Goal: Task Accomplishment & Management: Complete application form

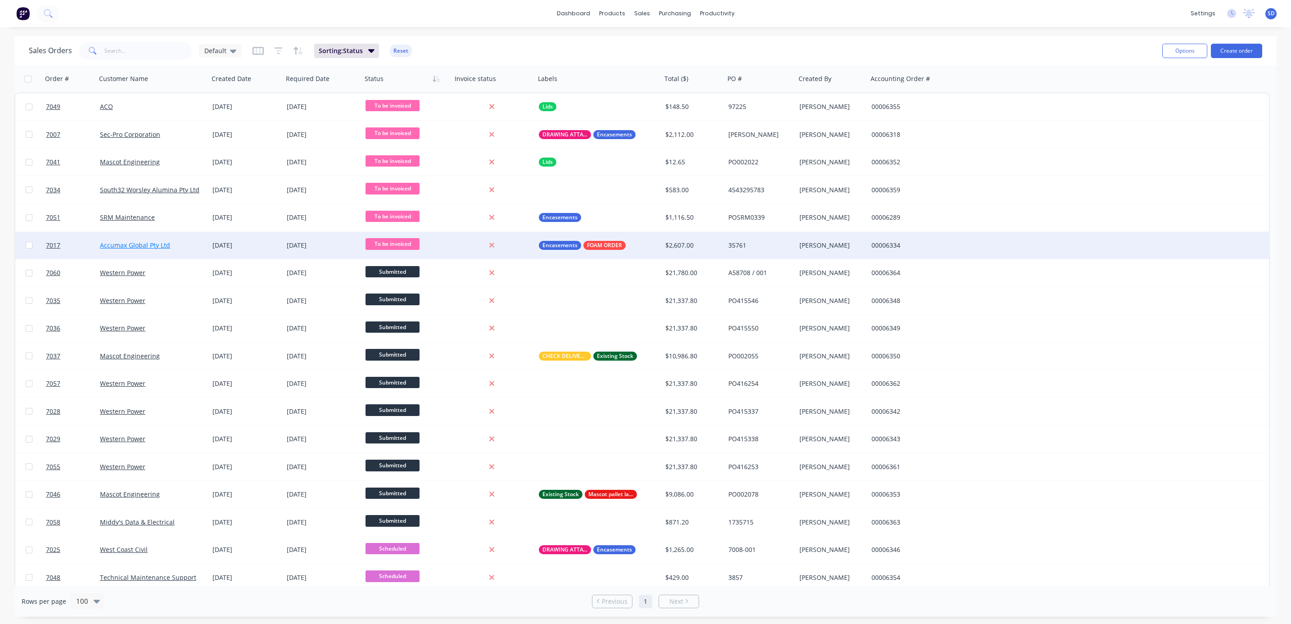
click at [123, 246] on link "Accumax Global Pty Ltd" at bounding box center [135, 245] width 70 height 9
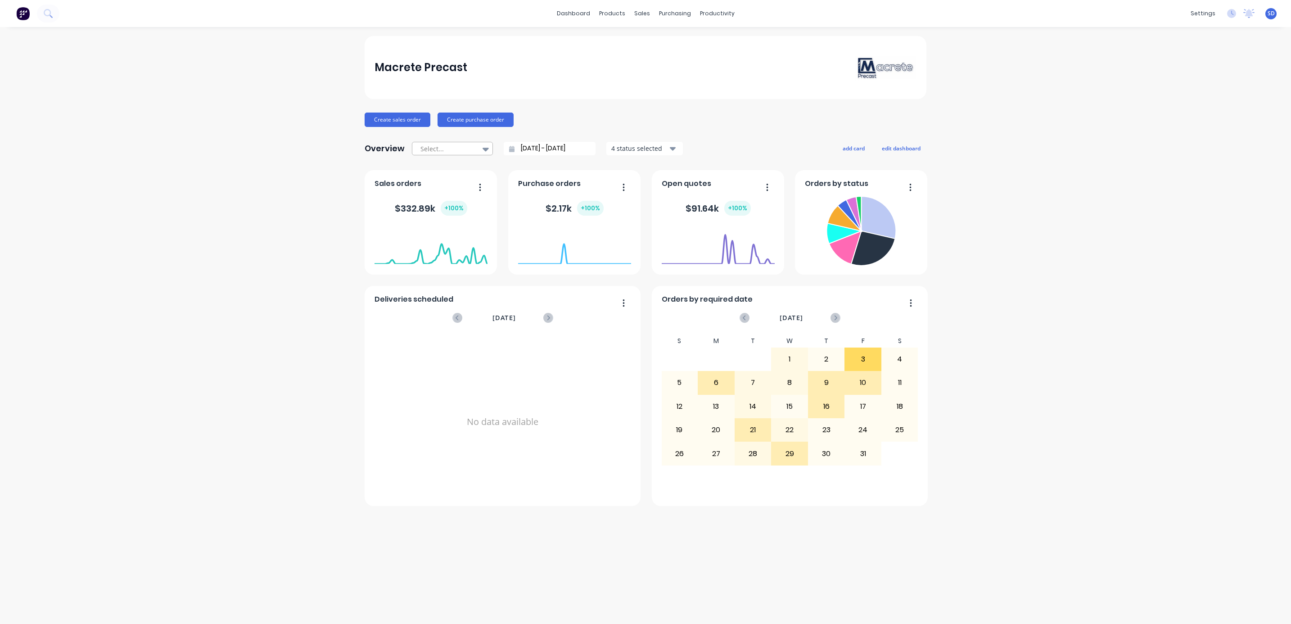
click at [488, 148] on div at bounding box center [486, 148] width 14 height 15
click at [447, 216] on div "Year to date" at bounding box center [452, 219] width 81 height 17
click at [486, 150] on icon at bounding box center [486, 150] width 6 height 4
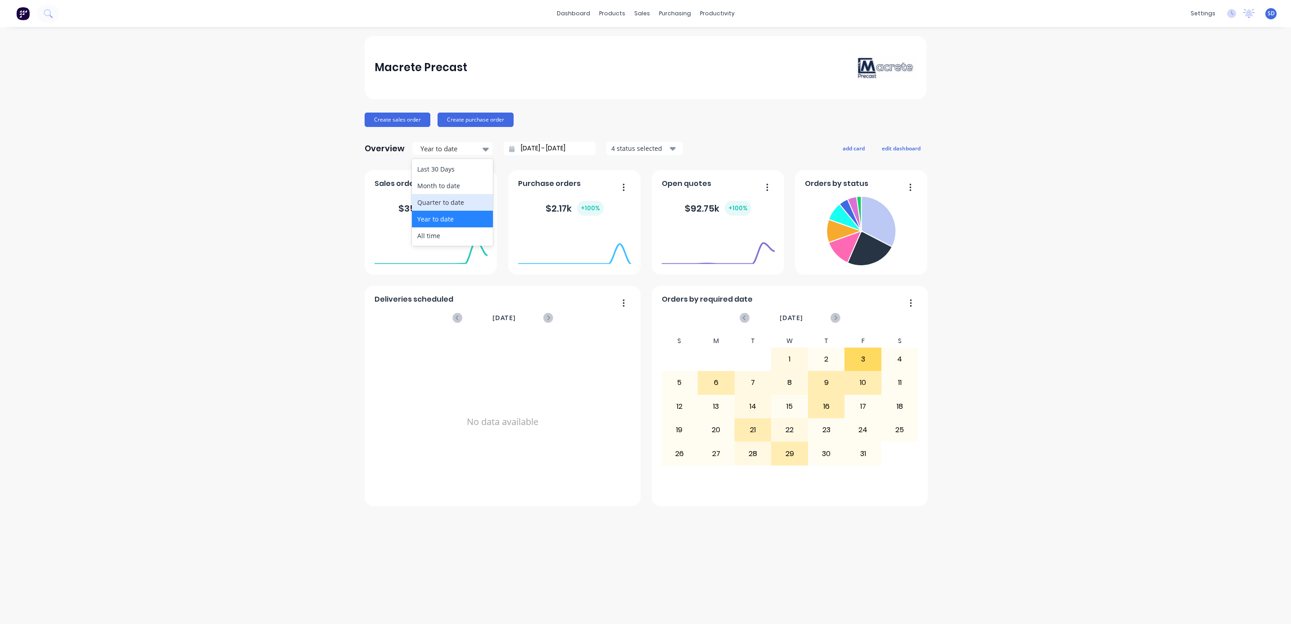
click at [438, 200] on div "Quarter to date" at bounding box center [452, 202] width 81 height 17
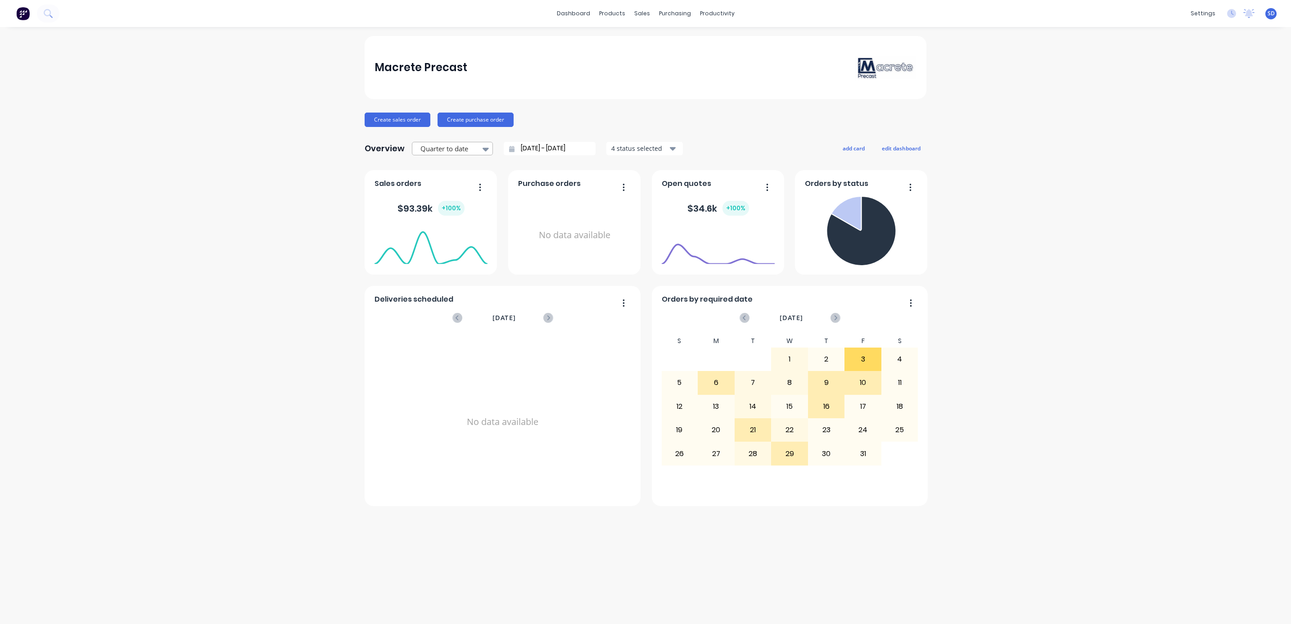
click at [484, 147] on icon at bounding box center [486, 149] width 6 height 10
click at [450, 169] on div "Last 30 Days" at bounding box center [452, 169] width 81 height 17
click at [486, 152] on icon at bounding box center [486, 149] width 6 height 10
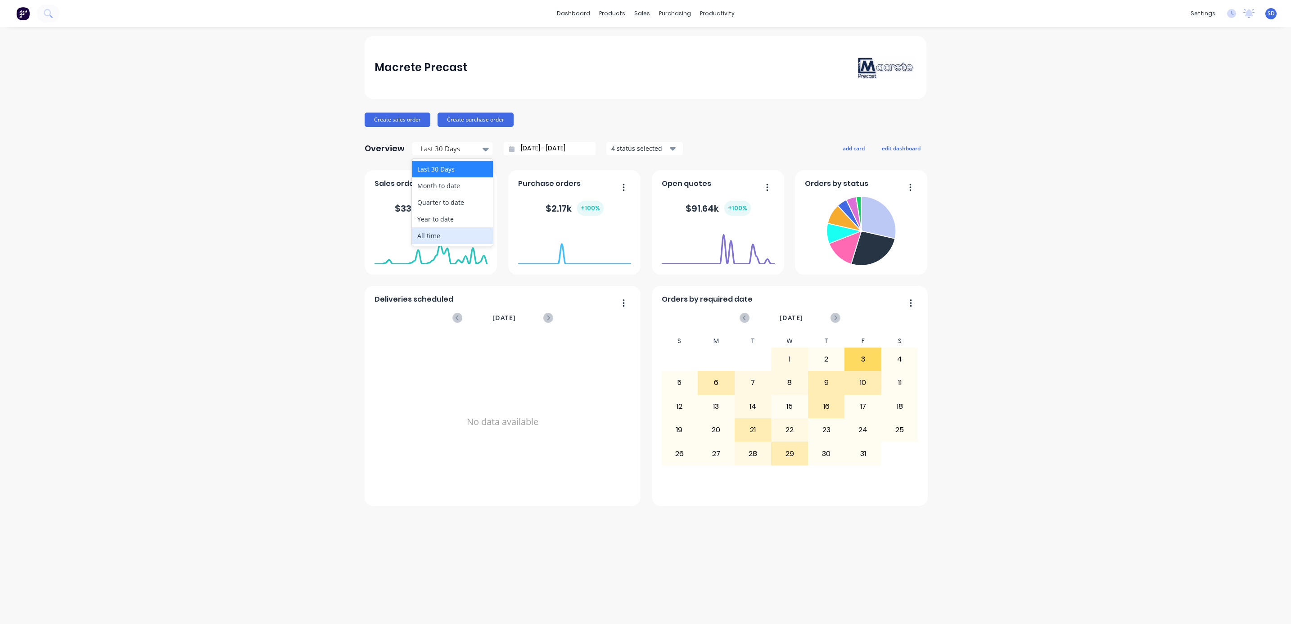
click at [440, 231] on div "All time" at bounding box center [452, 235] width 81 height 17
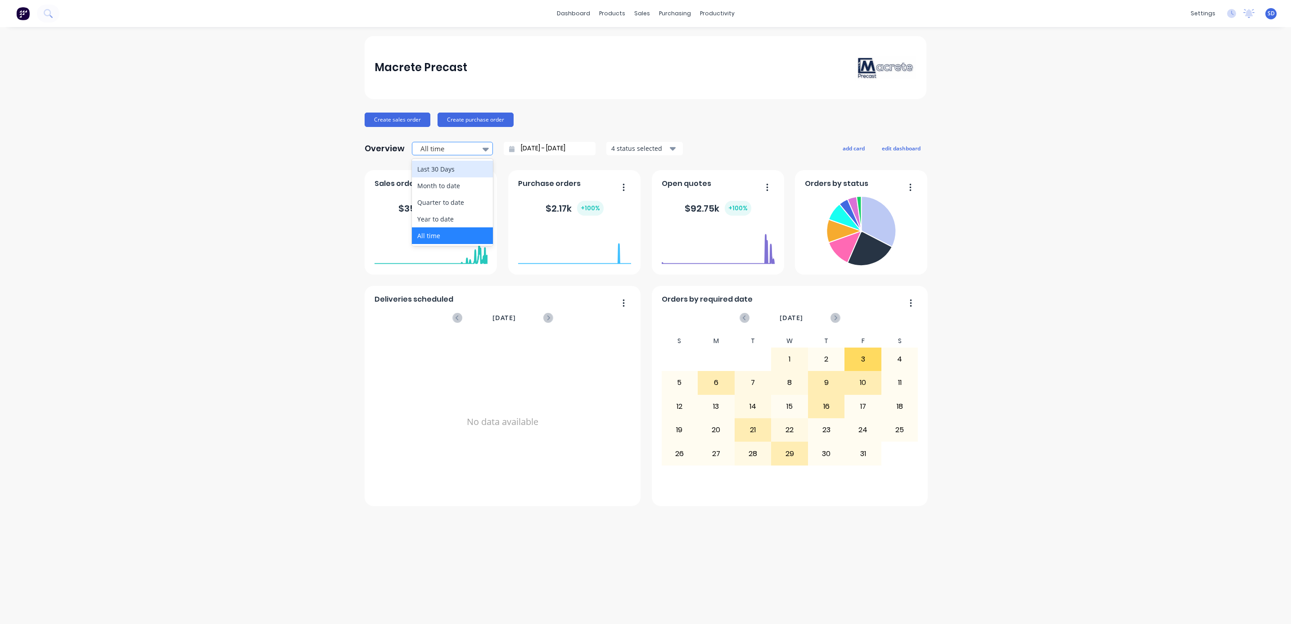
click at [483, 149] on icon at bounding box center [486, 150] width 6 height 4
click at [996, 242] on div "Macrete Precast Create sales order Create purchase order Overview 5 results ava…" at bounding box center [645, 325] width 1291 height 579
click at [470, 149] on div at bounding box center [448, 148] width 57 height 11
click at [436, 168] on div "Last 30 Days" at bounding box center [452, 169] width 81 height 17
type input "[DATE] - [DATE]"
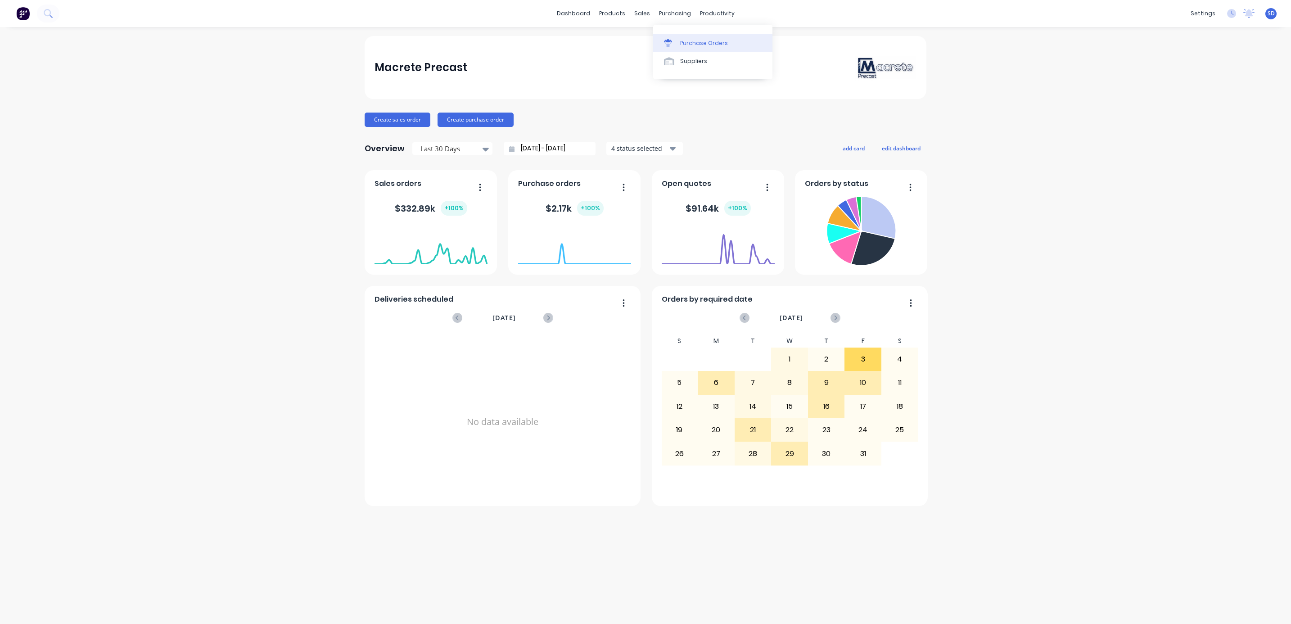
click at [688, 39] on div "Purchase Orders" at bounding box center [704, 43] width 48 height 8
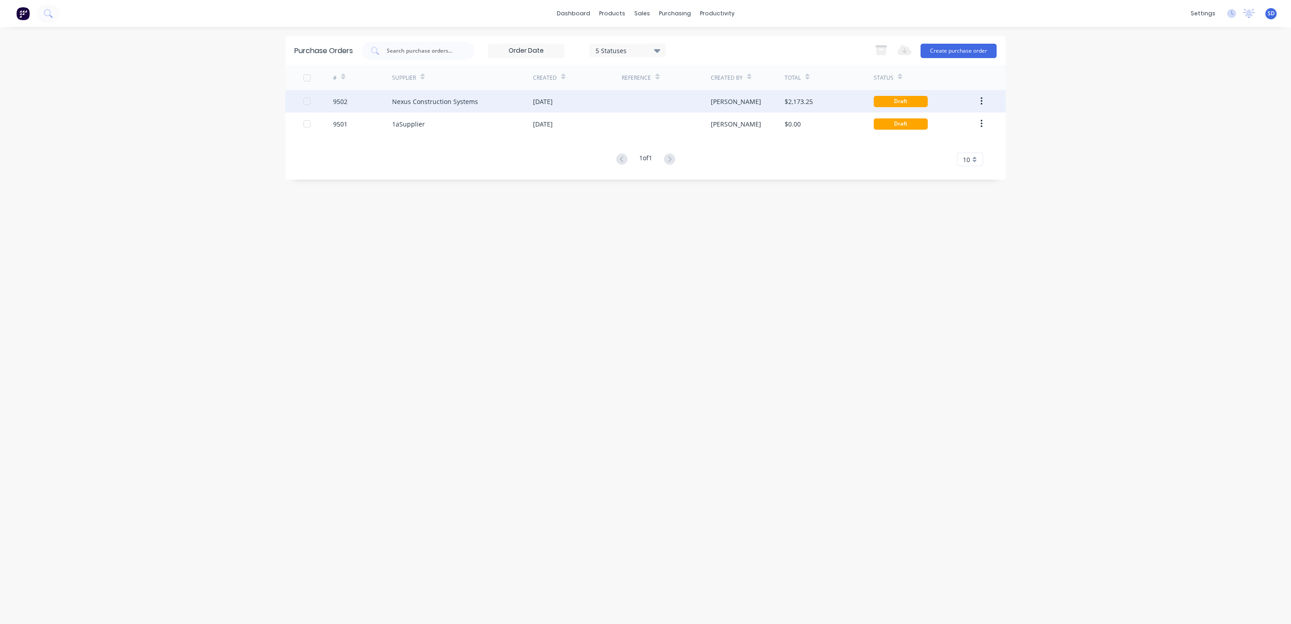
click at [605, 100] on div "[DATE]" at bounding box center [577, 101] width 89 height 23
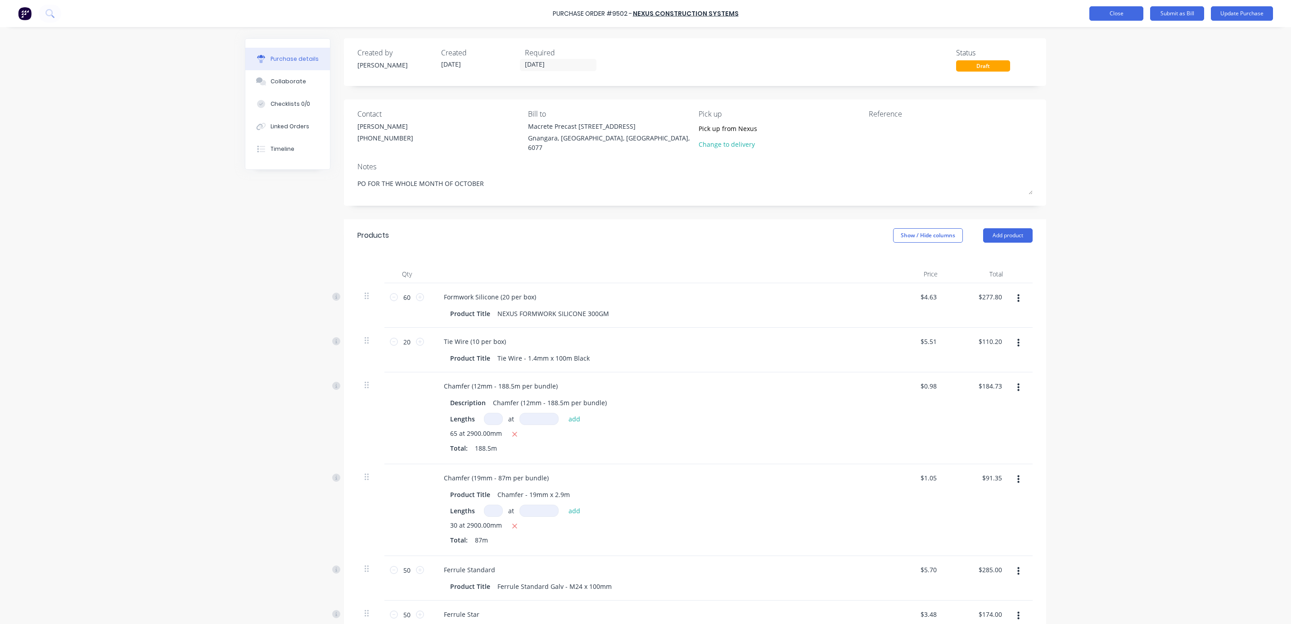
click at [1105, 19] on button "Close" at bounding box center [1116, 13] width 54 height 14
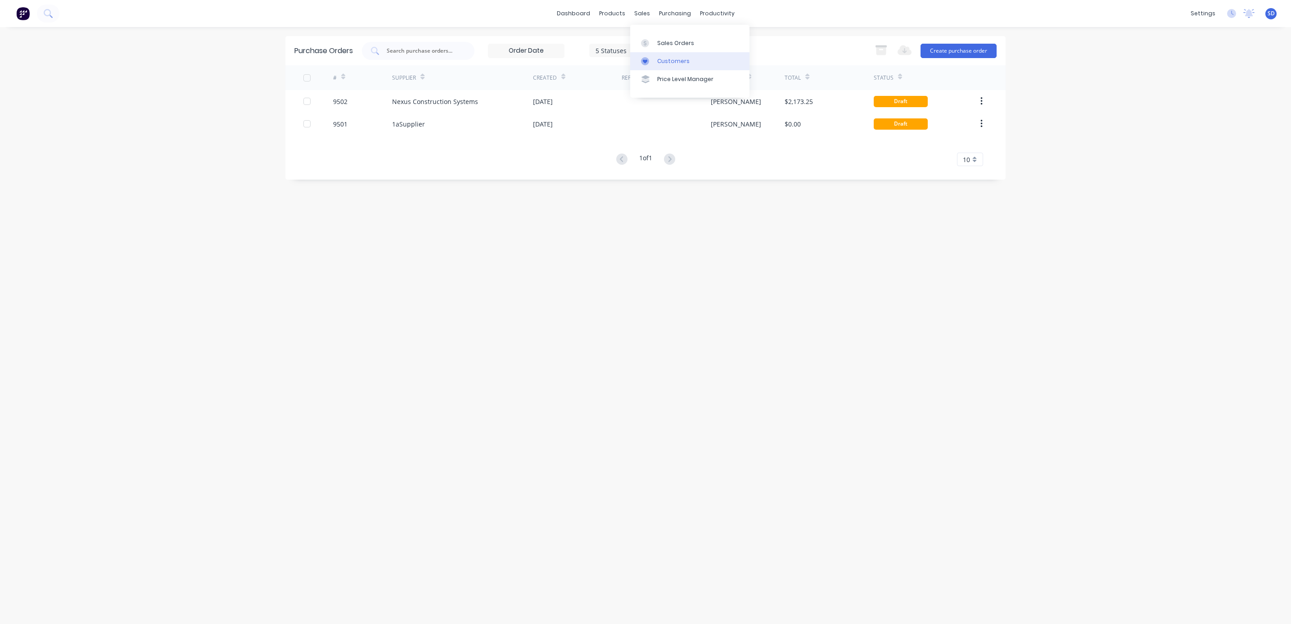
click at [672, 65] on div "Customers" at bounding box center [673, 61] width 32 height 8
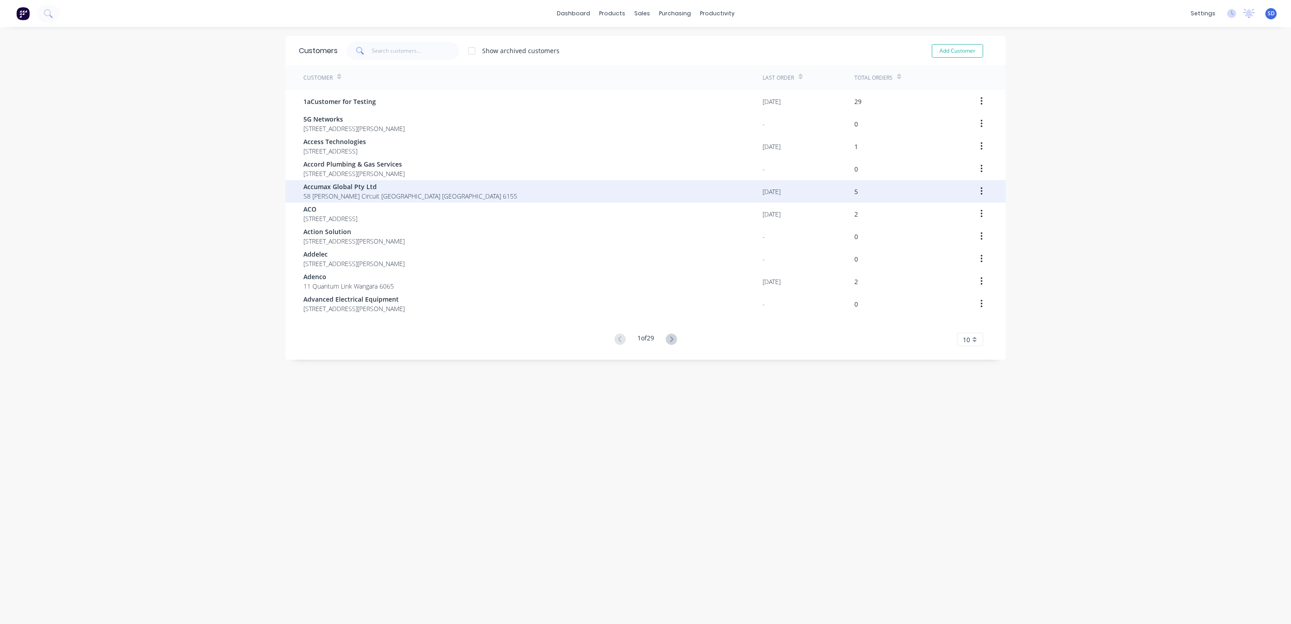
click at [348, 194] on span "58 [PERSON_NAME] Circuit [GEOGRAPHIC_DATA] [GEOGRAPHIC_DATA] 6155" at bounding box center [410, 195] width 214 height 9
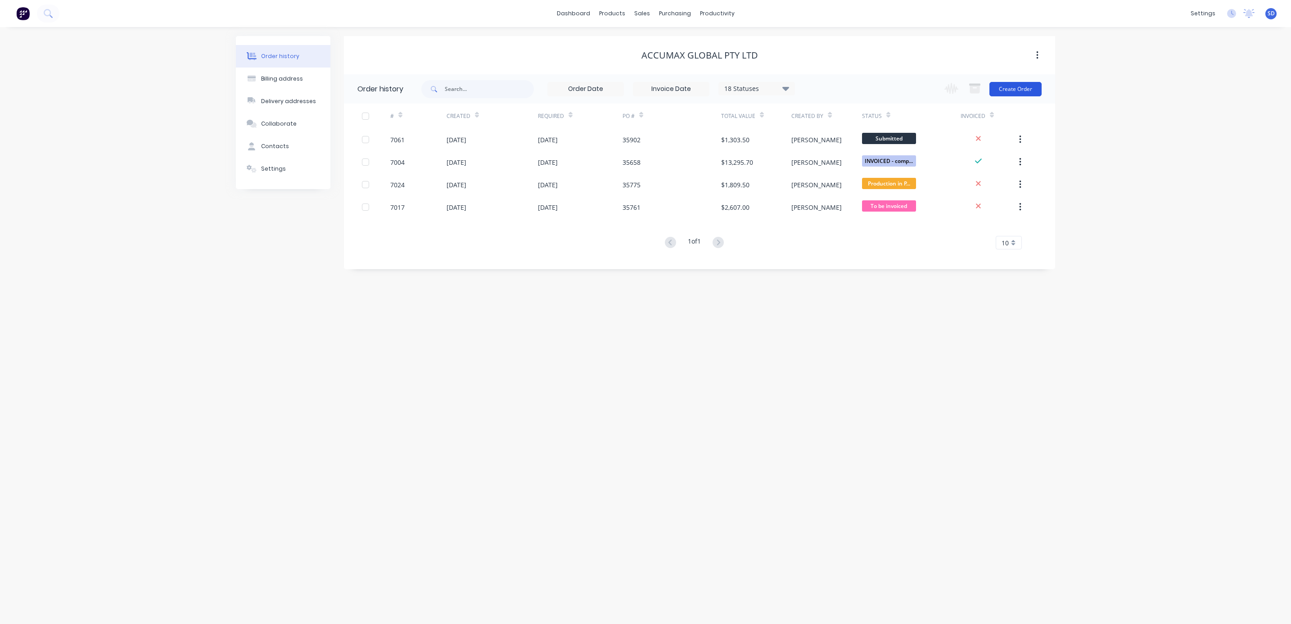
click at [1029, 89] on button "Create Order" at bounding box center [1015, 89] width 52 height 14
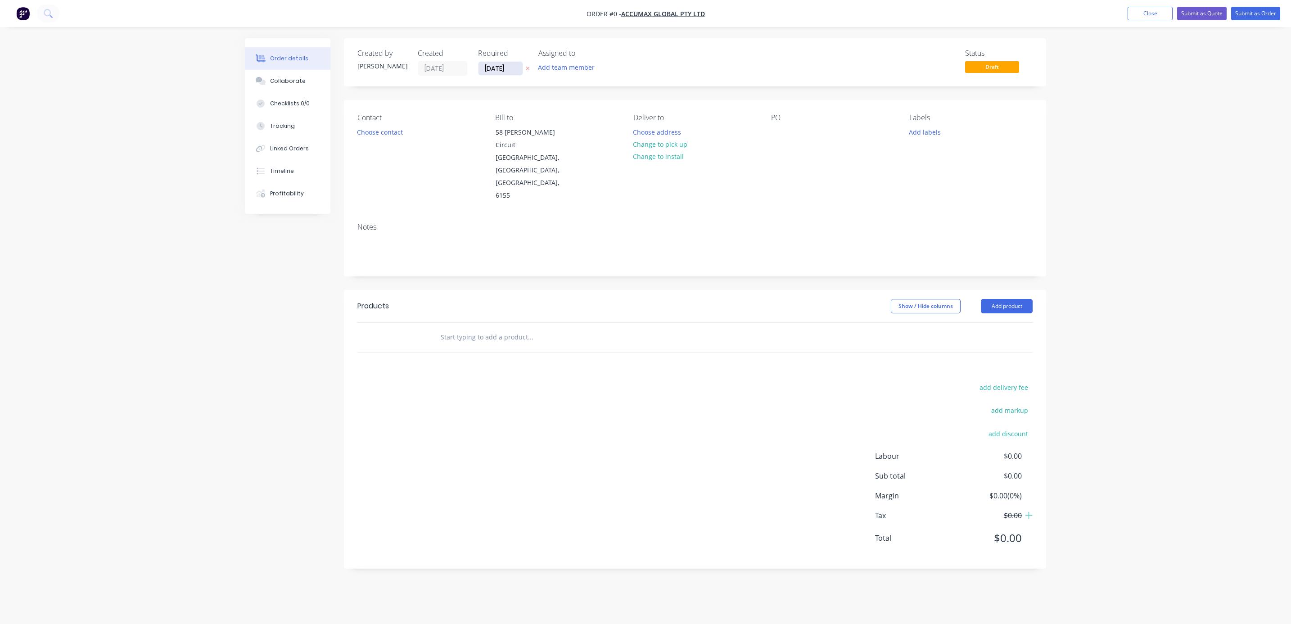
click at [489, 66] on input "[DATE]" at bounding box center [501, 69] width 44 height 14
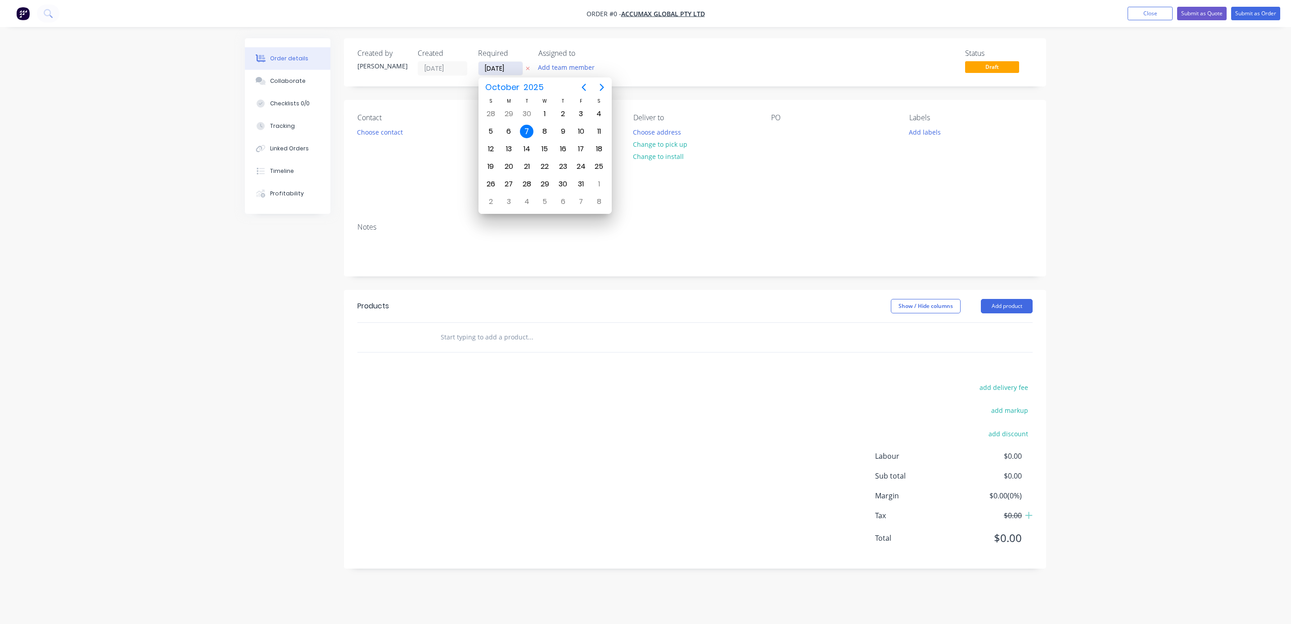
drag, startPoint x: 492, startPoint y: 66, endPoint x: 481, endPoint y: 65, distance: 10.8
click at [481, 65] on input "[DATE]" at bounding box center [501, 69] width 44 height 14
type input "[DATE]"
click at [735, 65] on div "Order details Collaborate Checklists 0/0 Tracking Linked Orders Timeline Profit…" at bounding box center [645, 310] width 819 height 544
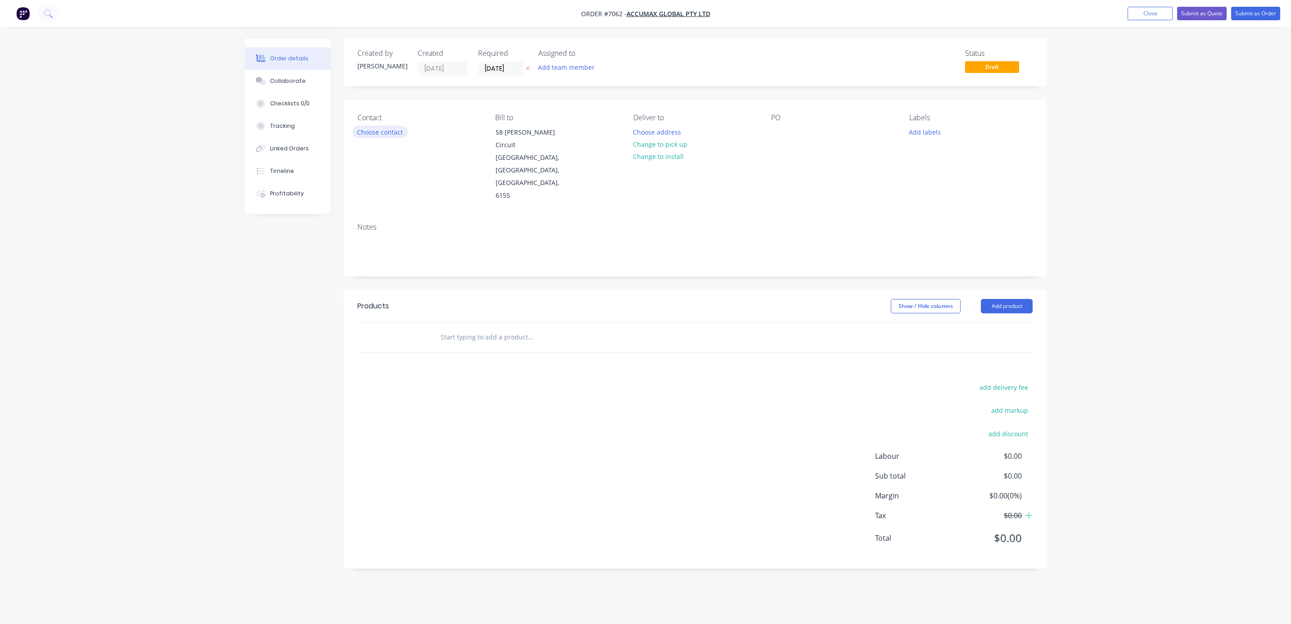
click at [378, 134] on button "Choose contact" at bounding box center [379, 132] width 55 height 12
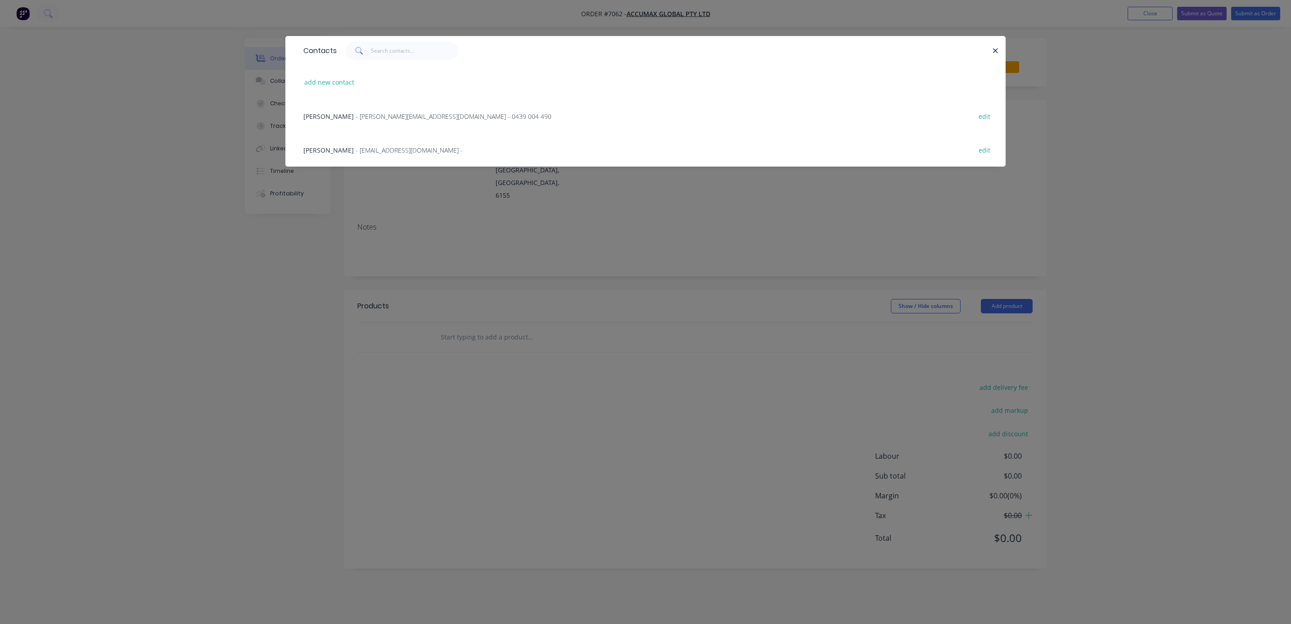
click at [369, 117] on span "- [PERSON_NAME][EMAIL_ADDRESS][DOMAIN_NAME] - 0439 004 490" at bounding box center [454, 116] width 196 height 9
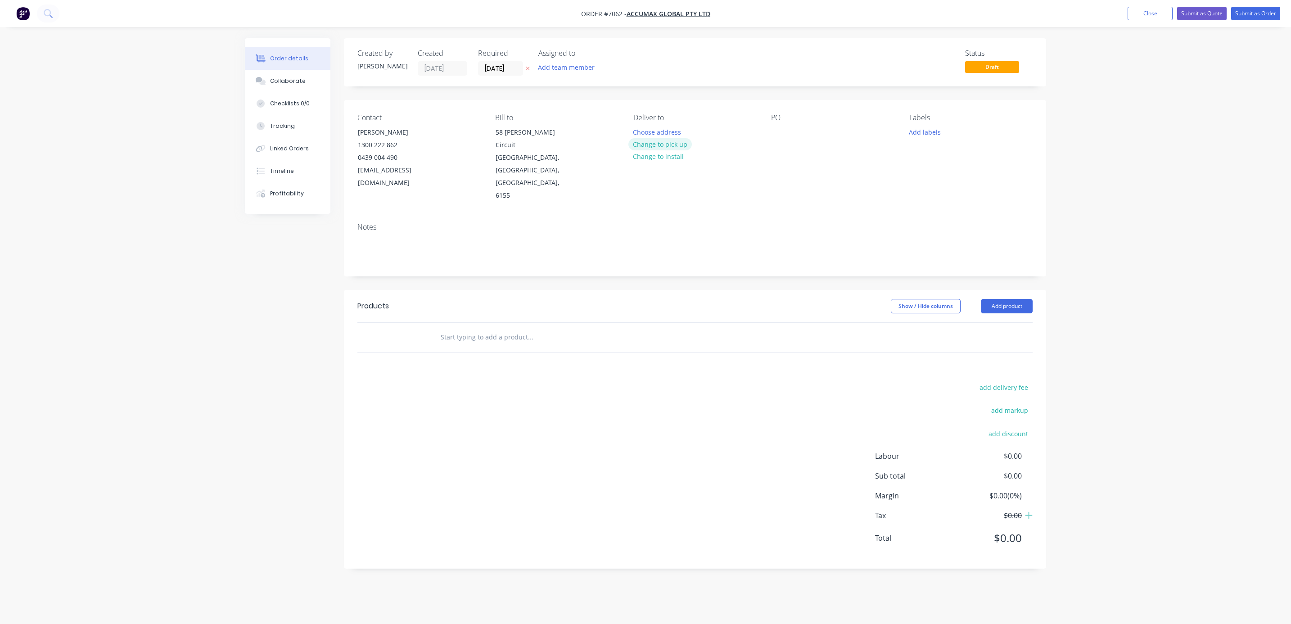
click at [651, 145] on button "Change to pick up" at bounding box center [660, 144] width 64 height 12
click at [778, 135] on div at bounding box center [778, 132] width 14 height 13
click at [780, 134] on div at bounding box center [778, 132] width 14 height 13
paste div
click at [780, 132] on div "35902" at bounding box center [787, 132] width 32 height 13
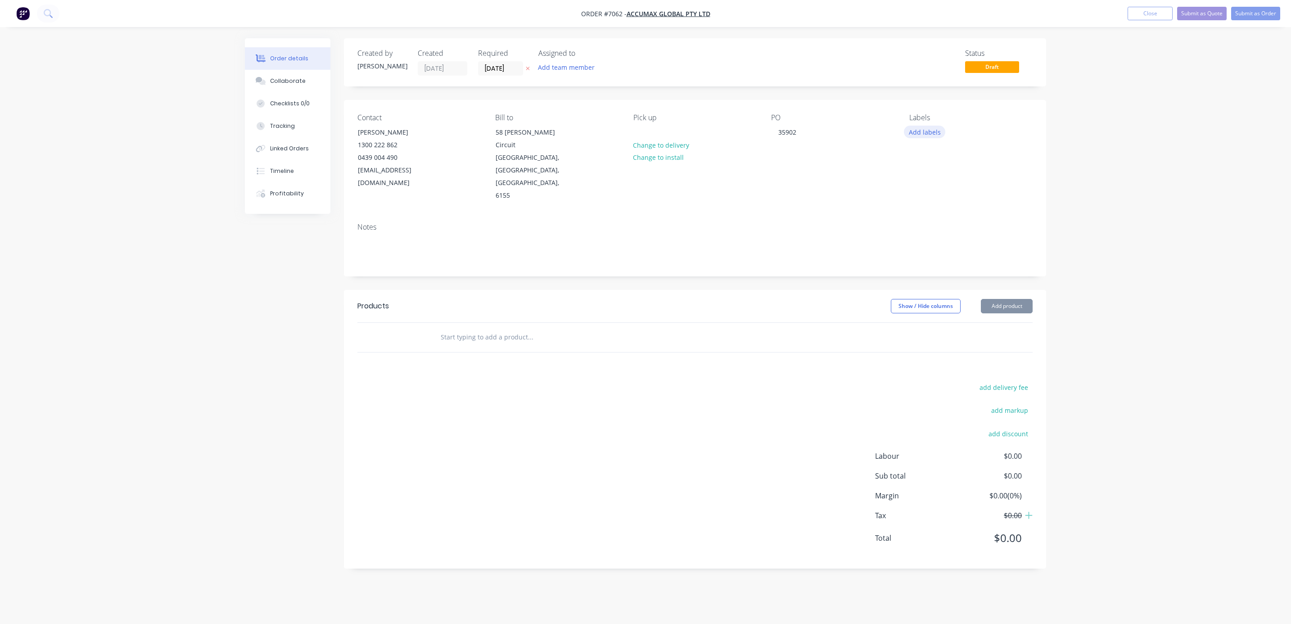
click at [923, 134] on button "Add labels" at bounding box center [924, 132] width 41 height 12
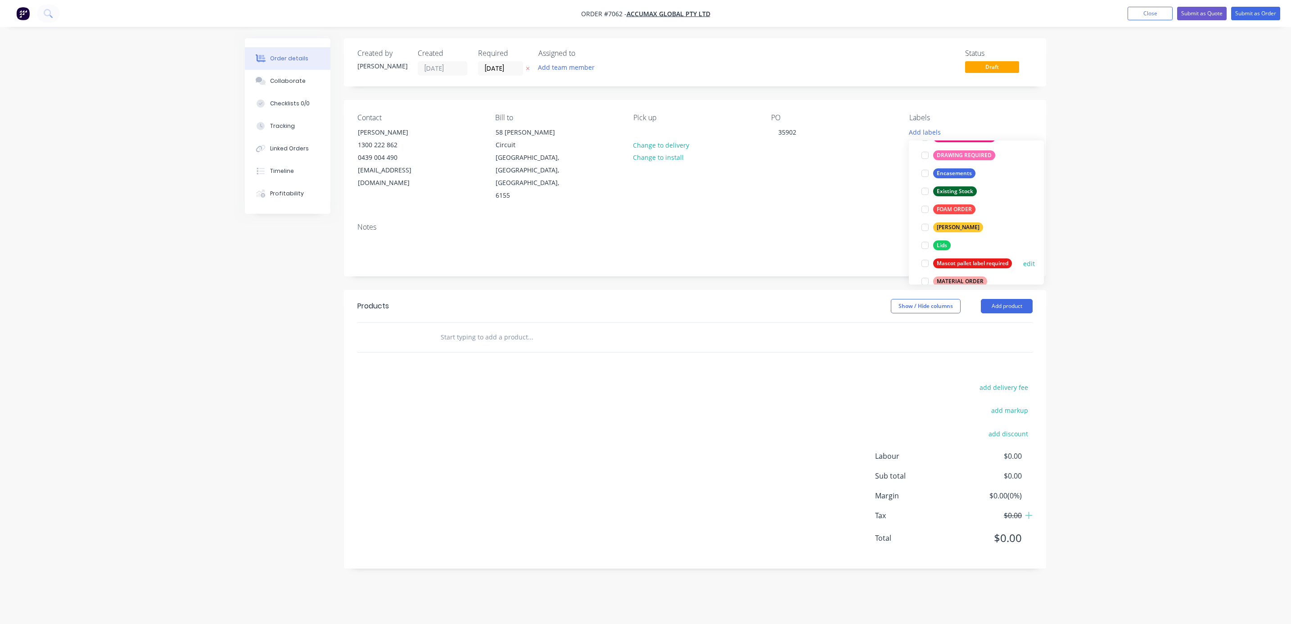
scroll to position [135, 0]
click at [923, 167] on div at bounding box center [925, 167] width 18 height 18
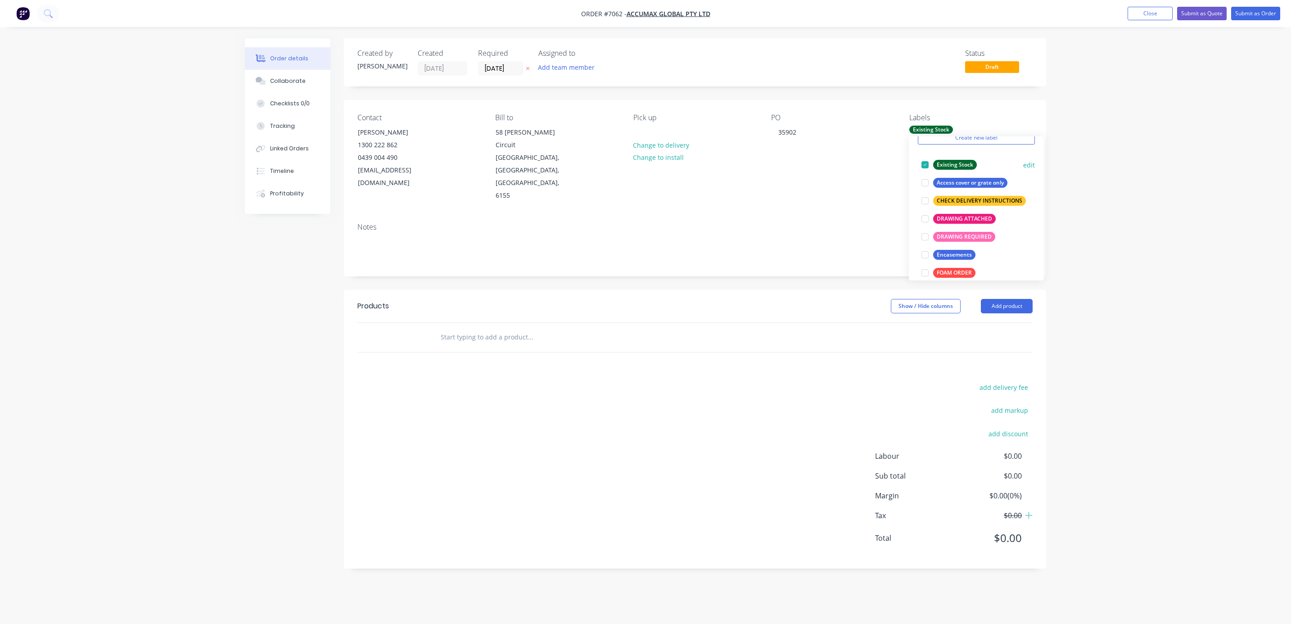
scroll to position [68, 0]
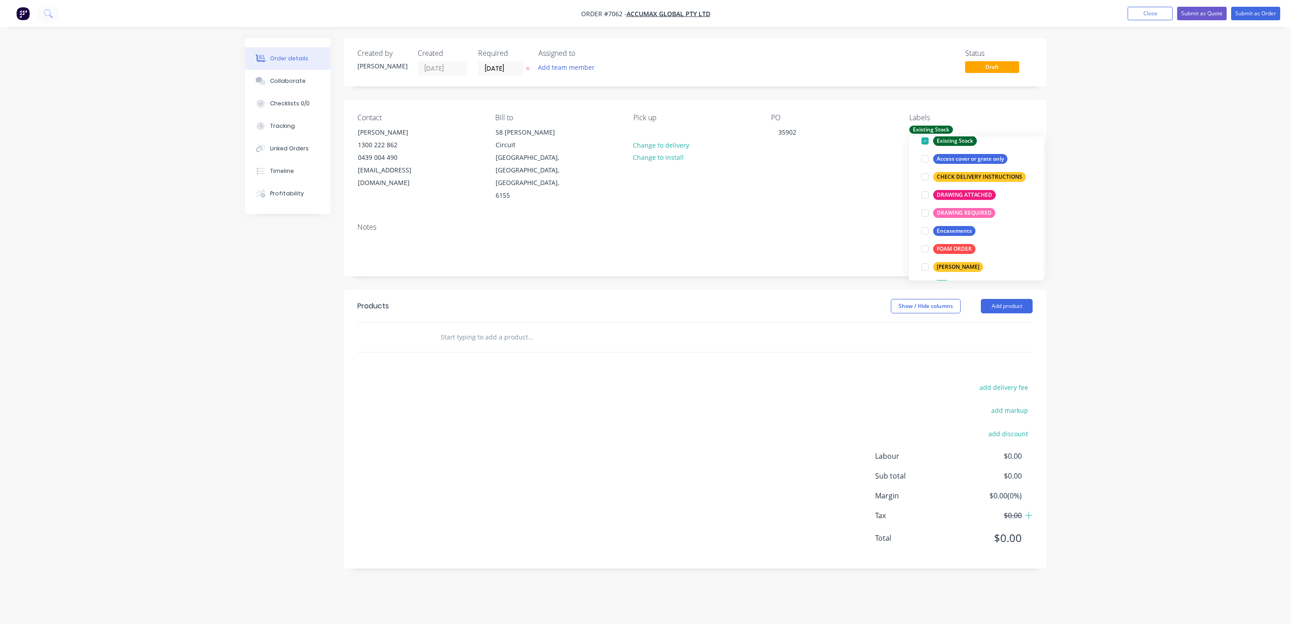
click at [1106, 208] on div "Order details Collaborate Checklists 0/0 Tracking Linked Orders Timeline Profit…" at bounding box center [645, 312] width 1291 height 624
click at [462, 328] on input "text" at bounding box center [530, 337] width 180 height 18
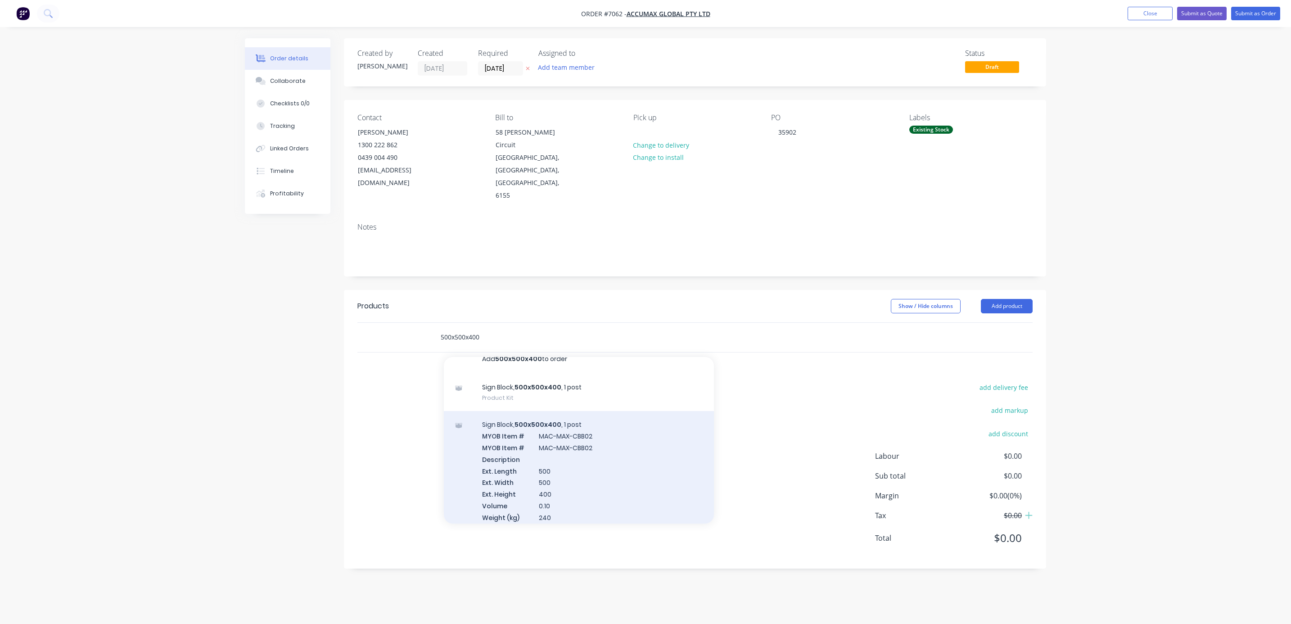
scroll to position [0, 0]
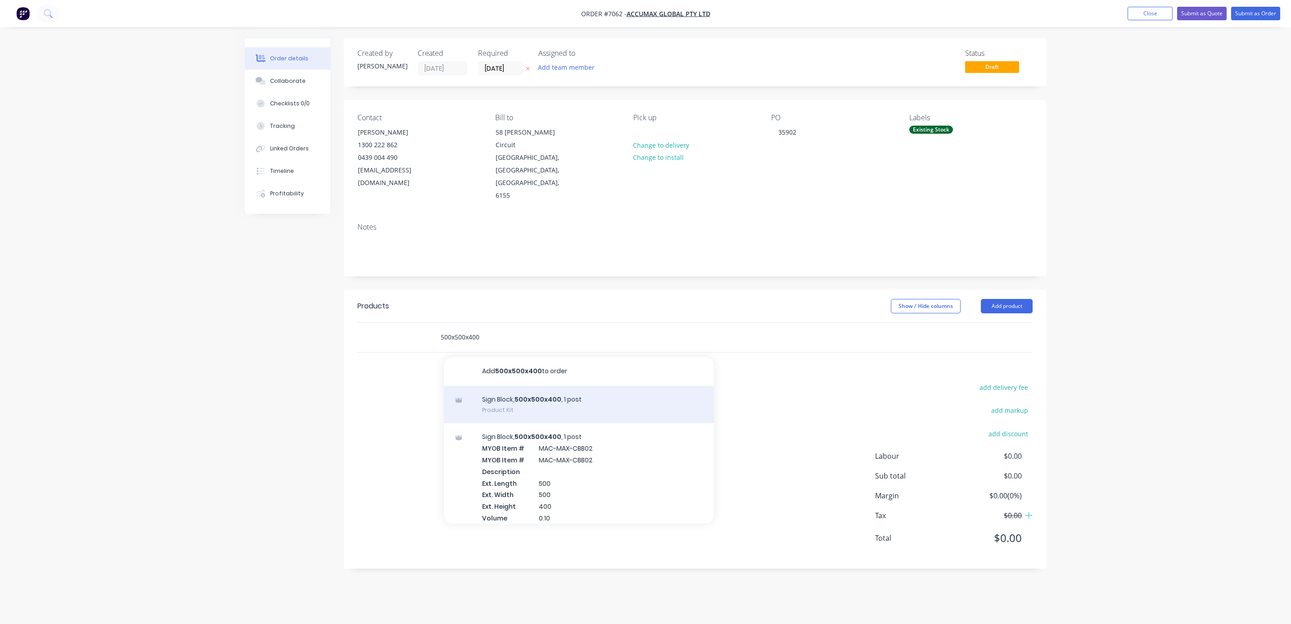
type input "500x500x400"
click at [570, 386] on div "Sign Block, 500x500x400 , 1 post Product Kit" at bounding box center [579, 405] width 270 height 38
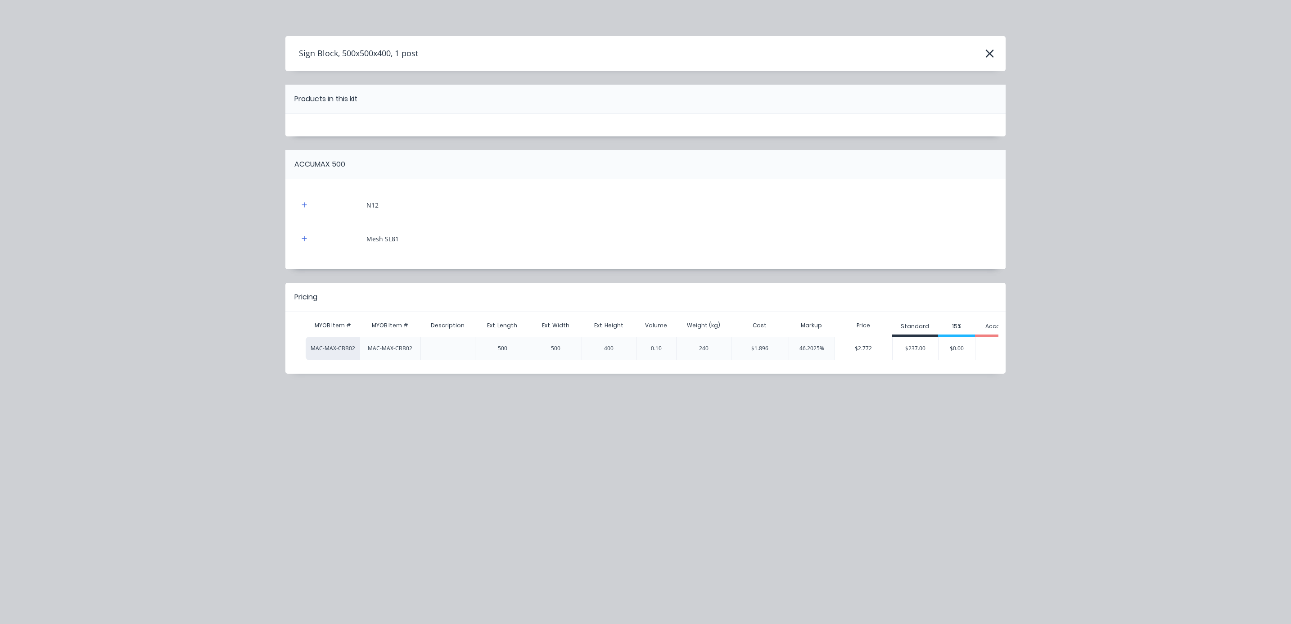
click at [428, 50] on div "Sign Block, 500x500x400, 1 post" at bounding box center [645, 53] width 720 height 17
drag, startPoint x: 421, startPoint y: 52, endPoint x: 254, endPoint y: 46, distance: 167.6
click at [254, 46] on div "Sign Block, 500x500x400, 1 post Products in this kit ACCUMAX 500 N12 Mesh SL81 …" at bounding box center [645, 312] width 1291 height 624
drag, startPoint x: 388, startPoint y: 325, endPoint x: 369, endPoint y: 324, distance: 18.9
click at [369, 324] on div "MYOB Item #" at bounding box center [390, 325] width 51 height 23
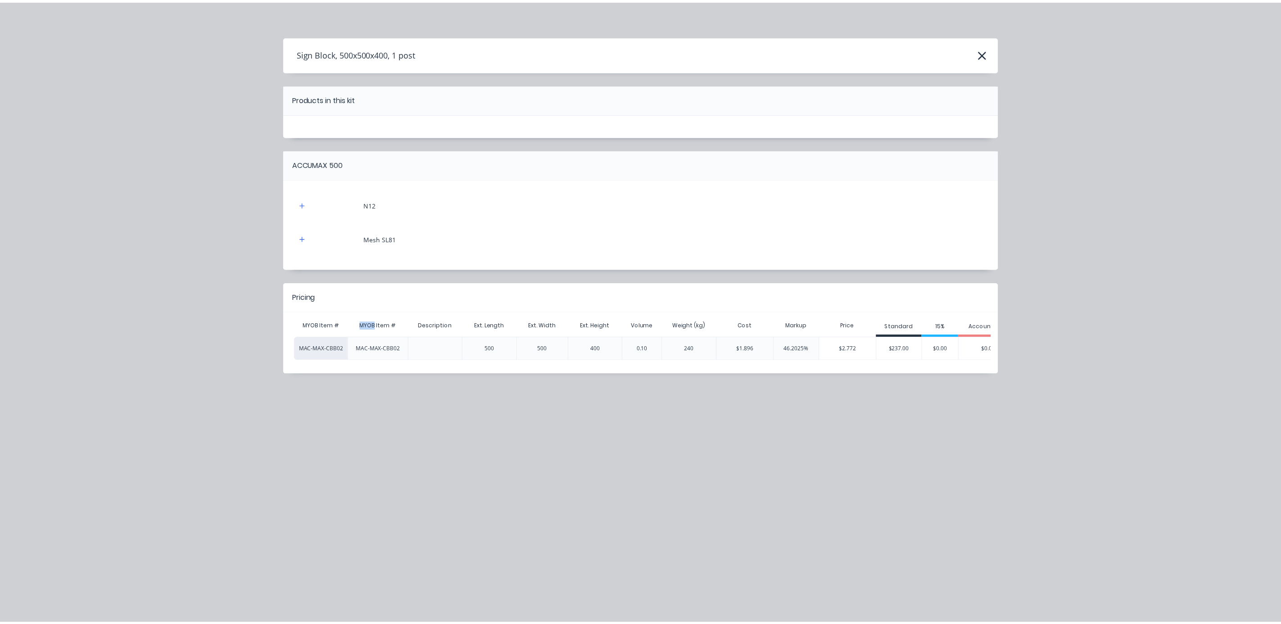
scroll to position [0, 37]
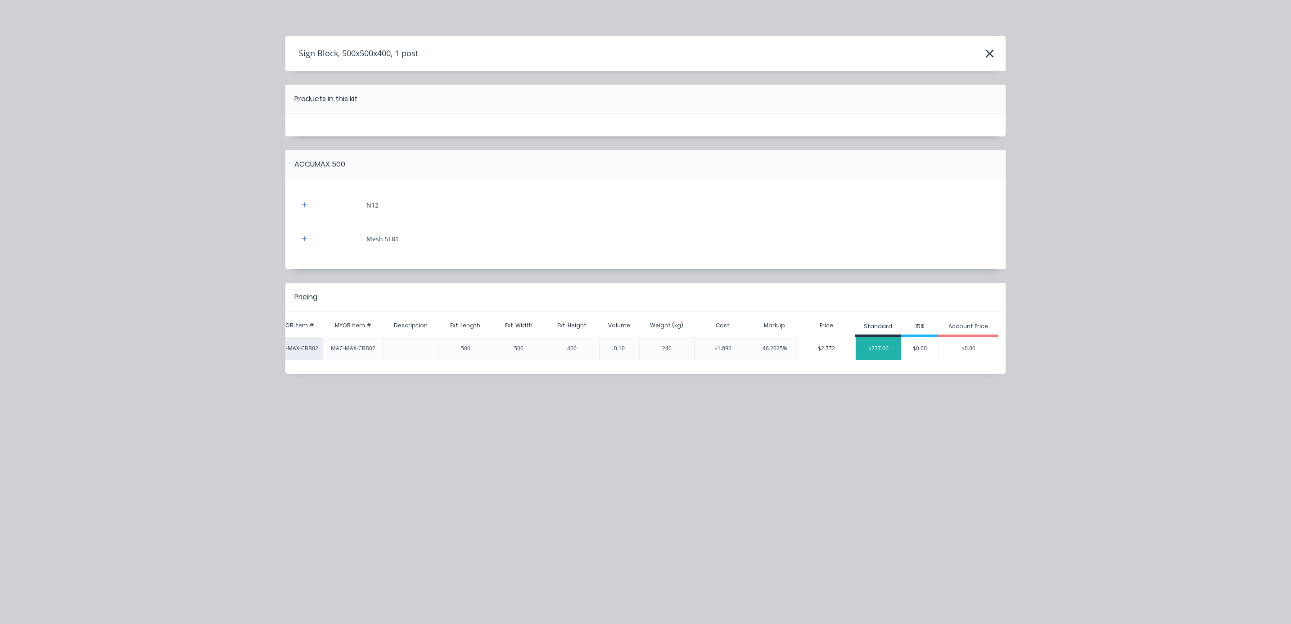
click at [878, 344] on div "$237.00" at bounding box center [878, 348] width 45 height 23
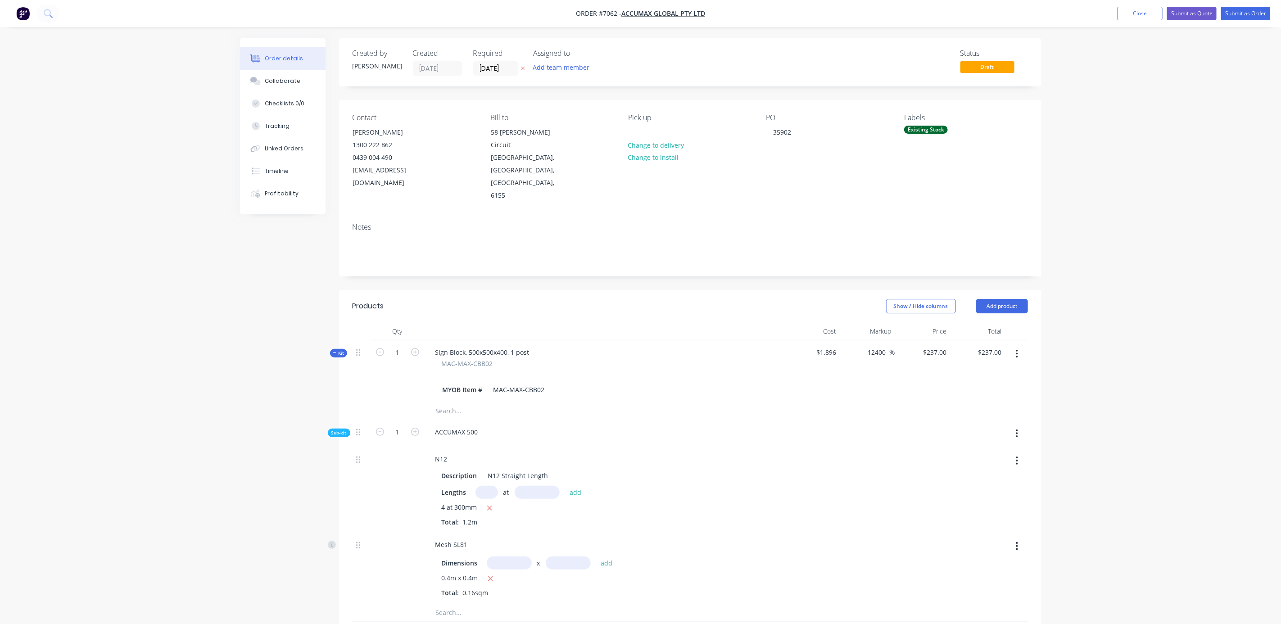
click at [338, 350] on span "Kit" at bounding box center [339, 353] width 12 height 7
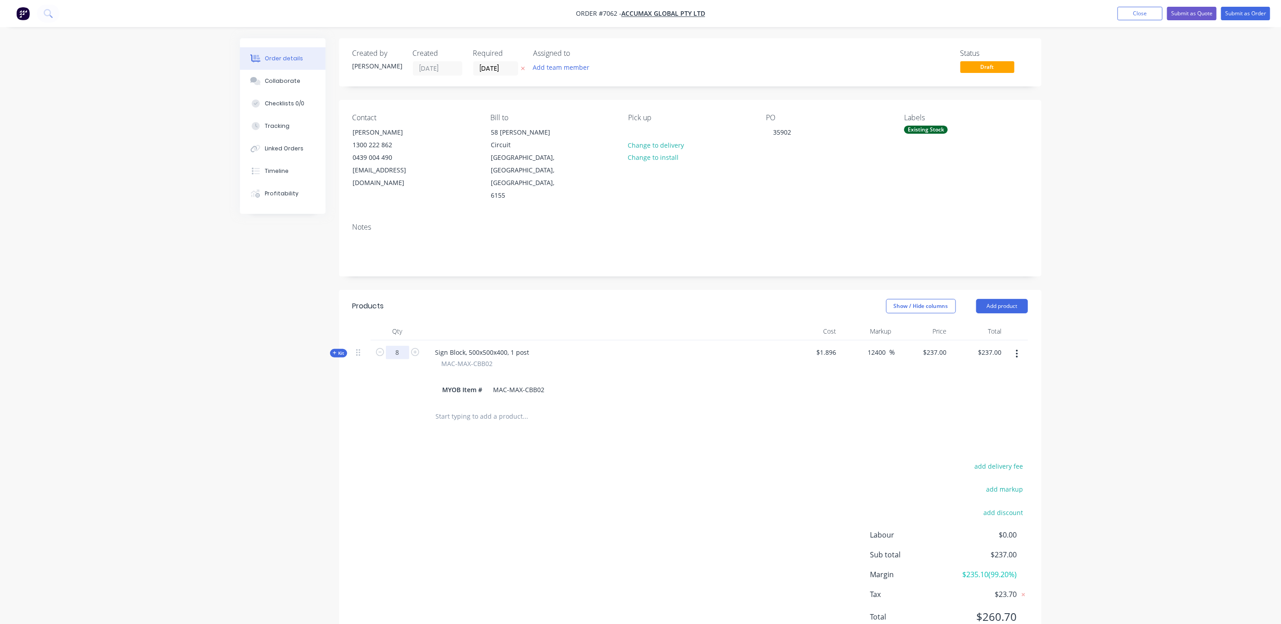
type input "8"
type input "$1,896.00"
click at [624, 469] on div "add delivery fee add markup add discount Labour $0.00 Sub total $237.00 Margin …" at bounding box center [689, 547] width 675 height 174
click at [275, 104] on div "Checklists 0/0" at bounding box center [285, 103] width 40 height 8
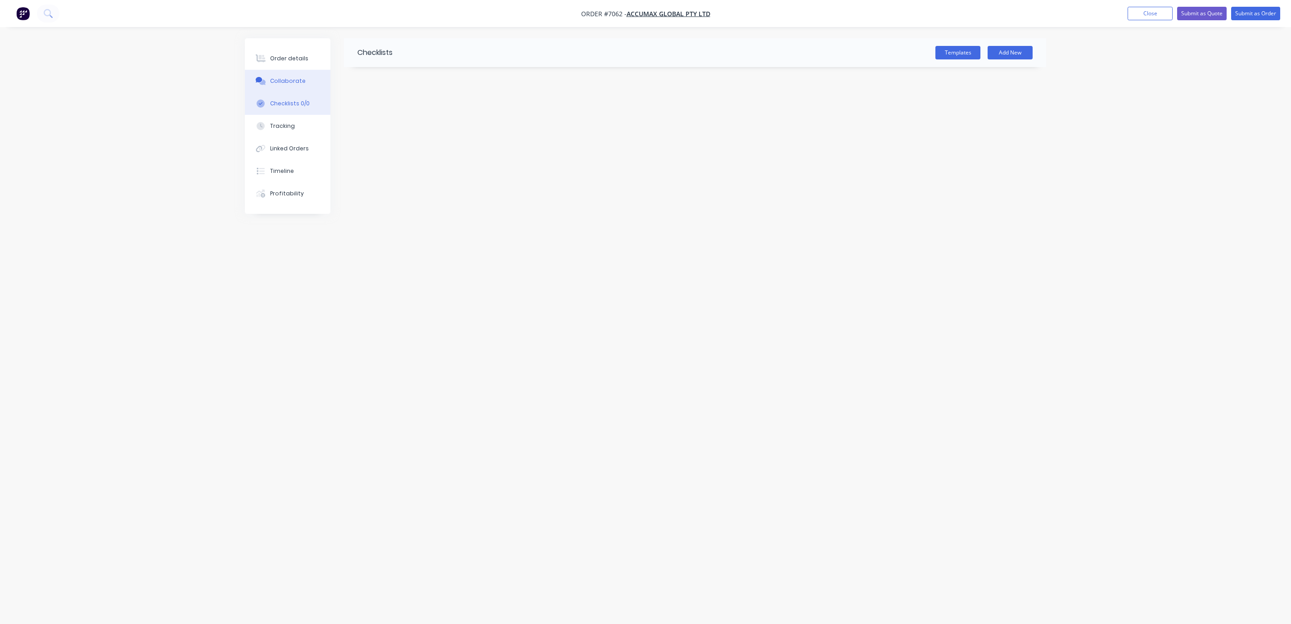
click at [277, 85] on button "Collaborate" at bounding box center [288, 81] width 86 height 23
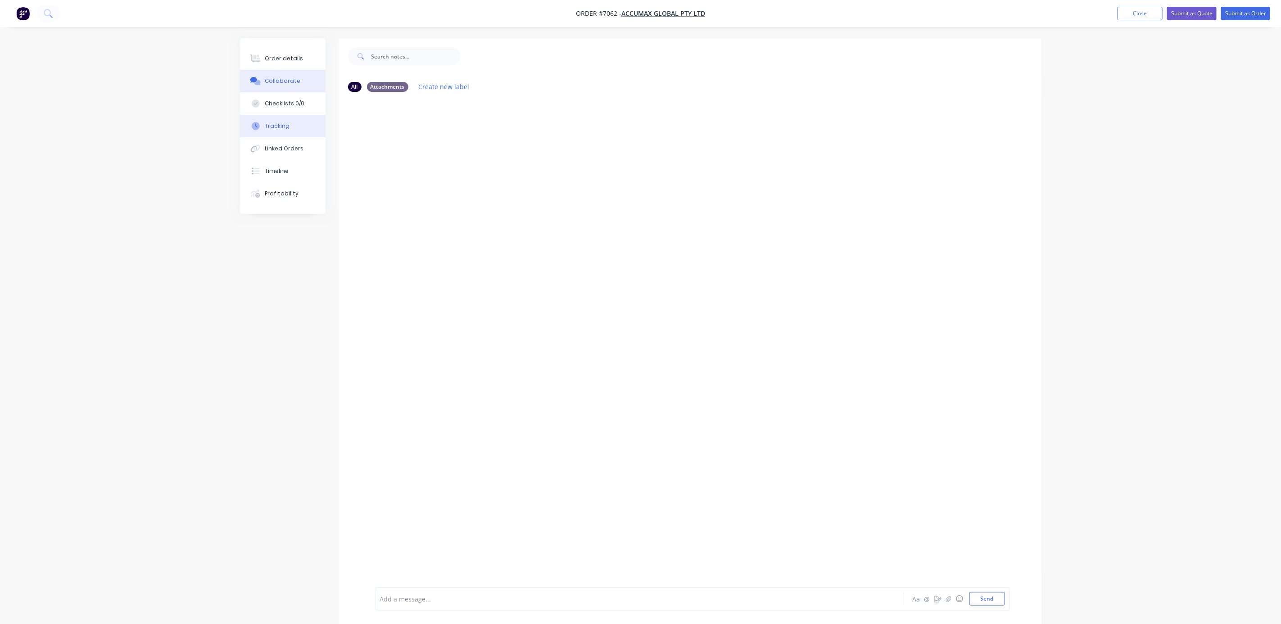
click at [276, 122] on div "Tracking" at bounding box center [277, 126] width 25 height 8
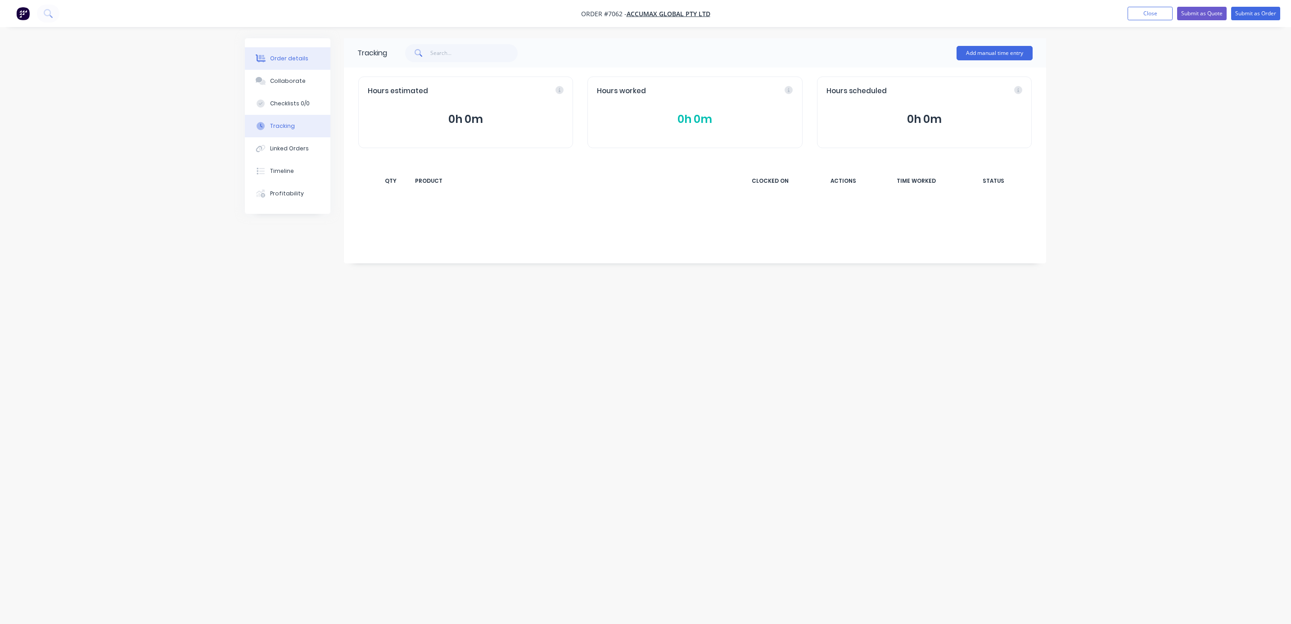
click at [287, 55] on div "Order details" at bounding box center [289, 58] width 38 height 8
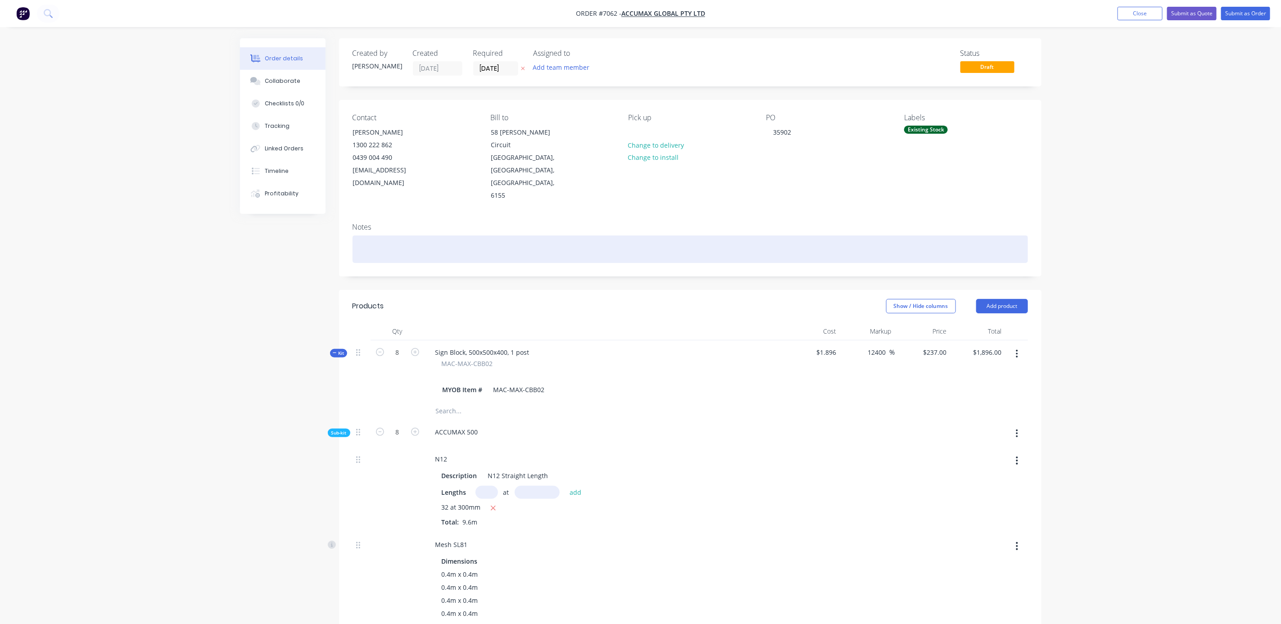
click at [373, 235] on div at bounding box center [689, 248] width 675 height 27
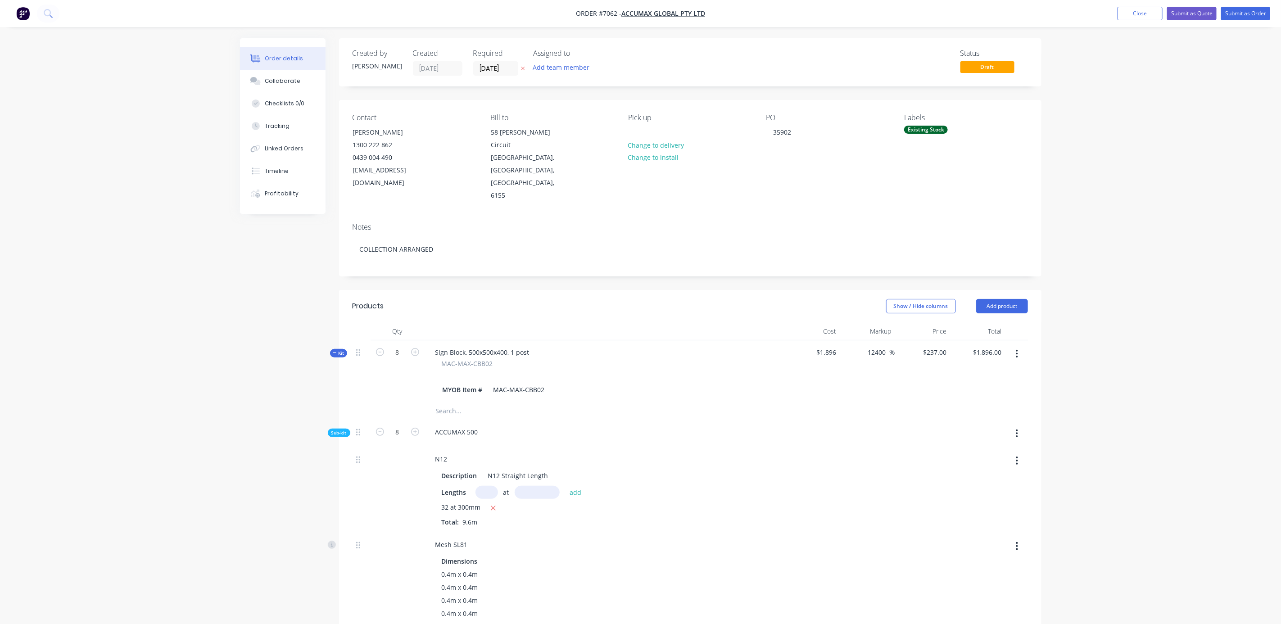
click at [1117, 212] on div "Order details Collaborate Checklists 0/0 Tracking Linked Orders Timeline Profit…" at bounding box center [640, 483] width 1281 height 966
click at [335, 351] on icon "button" at bounding box center [335, 353] width 4 height 5
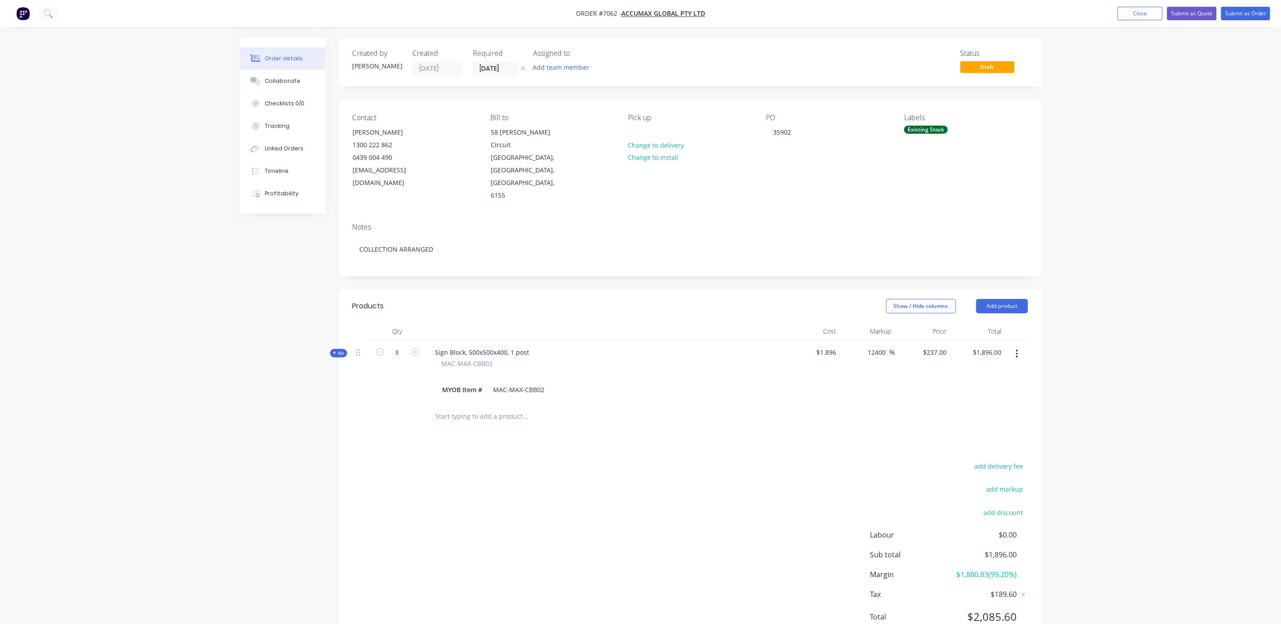
scroll to position [13, 0]
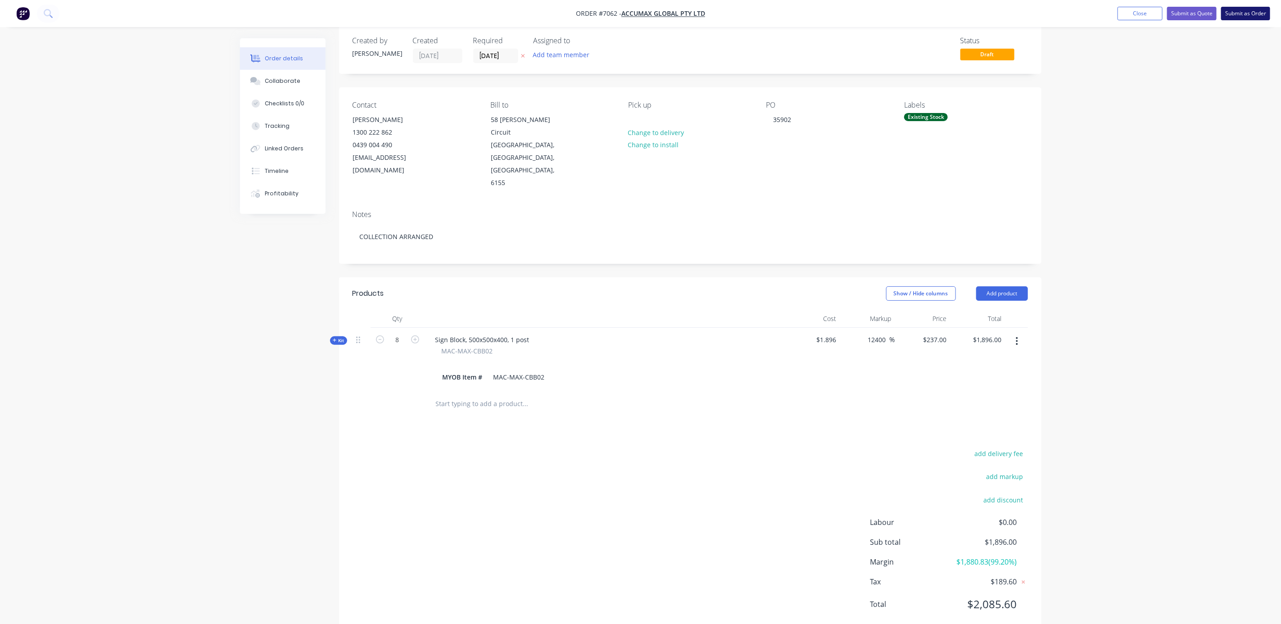
click at [1243, 9] on button "Submit as Order" at bounding box center [1245, 14] width 49 height 14
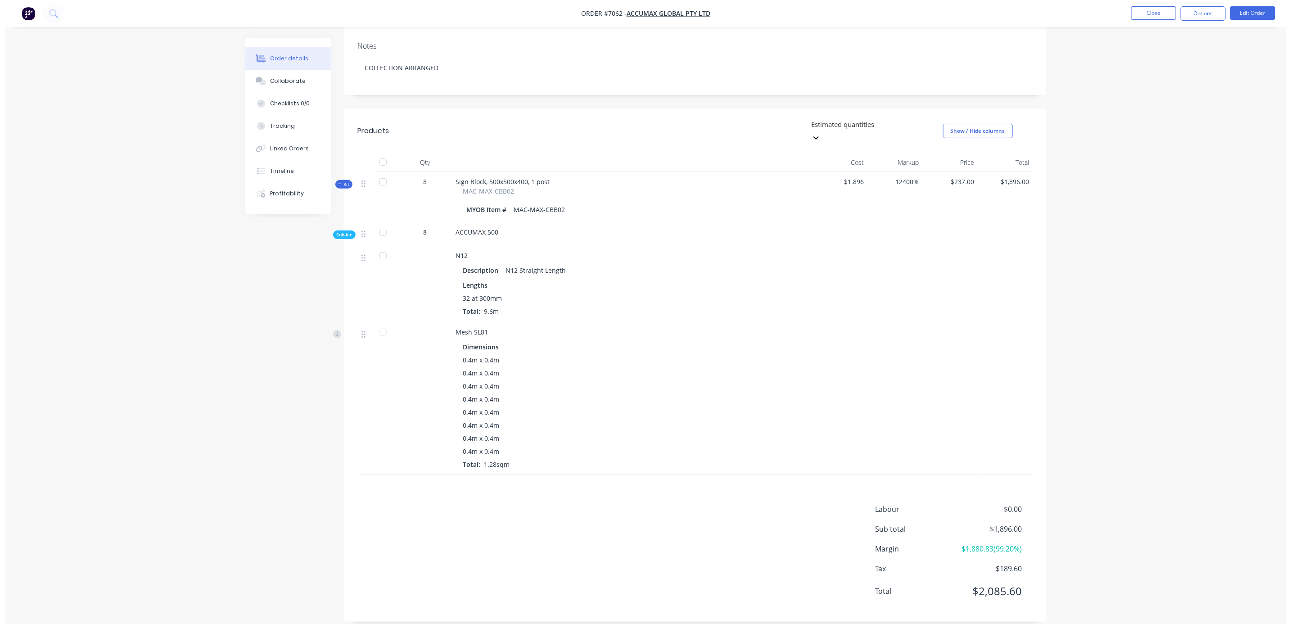
scroll to position [0, 0]
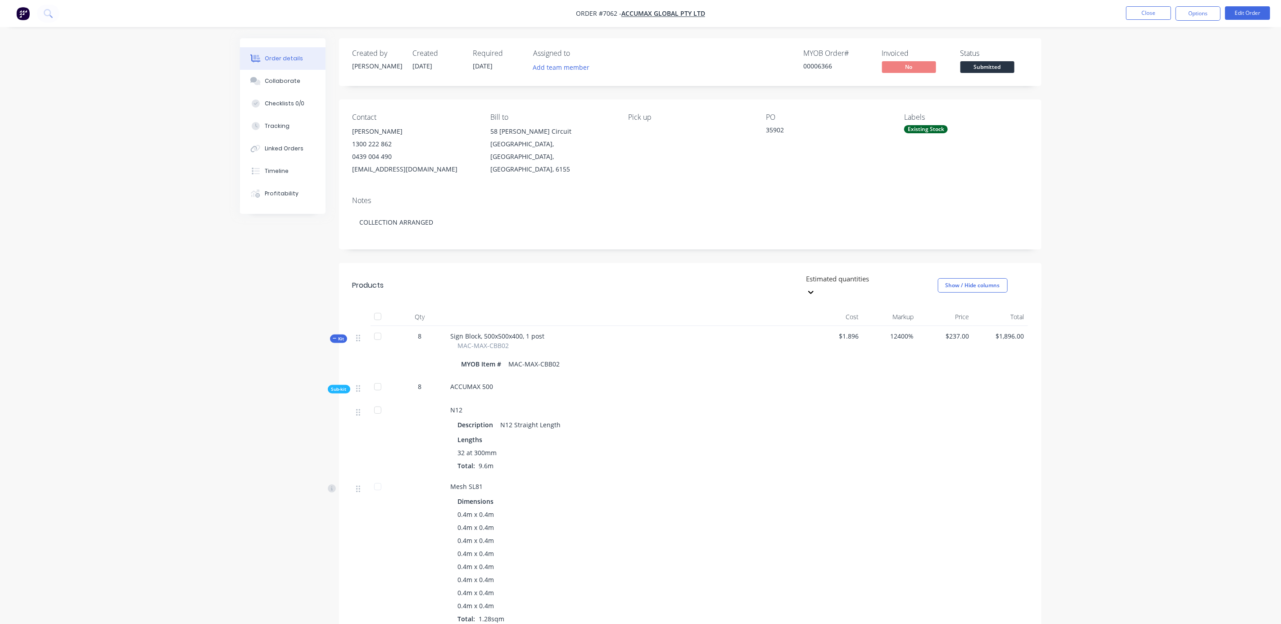
click at [986, 63] on span "Submitted" at bounding box center [987, 66] width 54 height 11
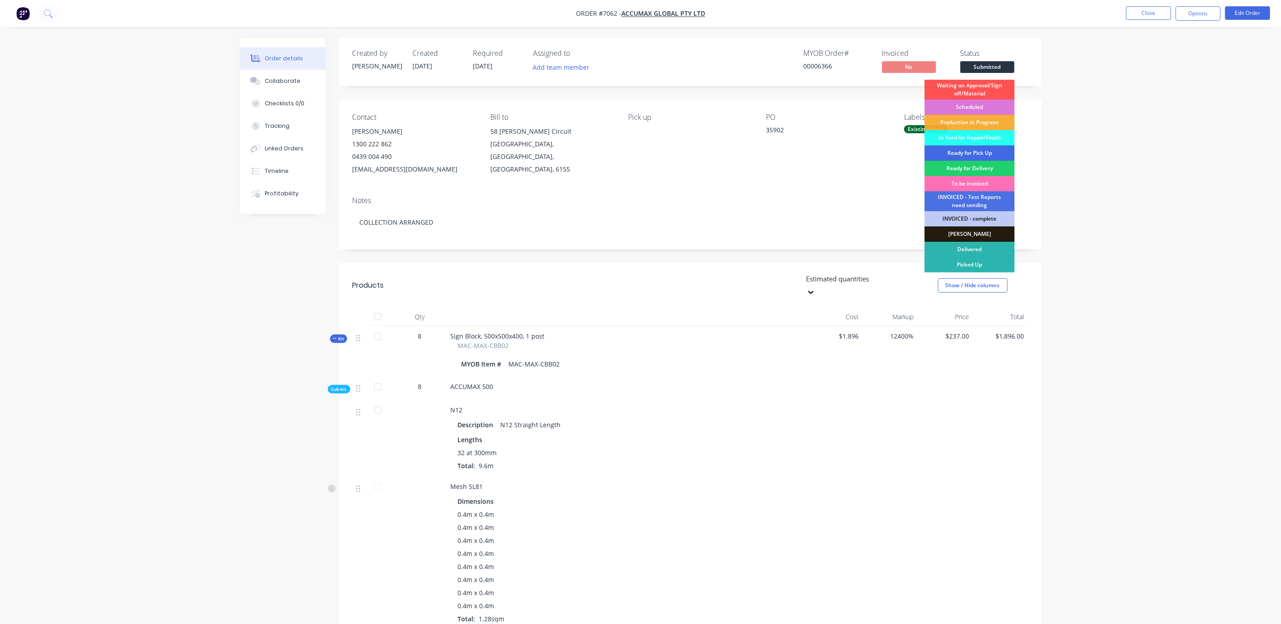
click at [963, 149] on div "Ready for Pick Up" at bounding box center [970, 152] width 90 height 15
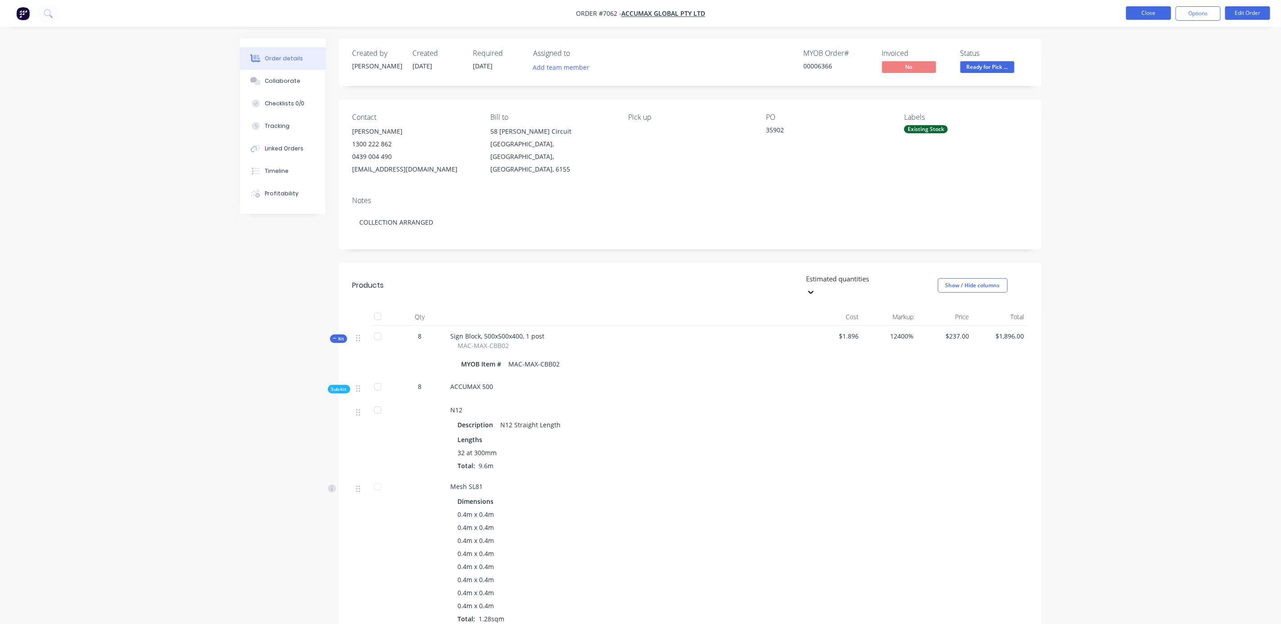
click at [1157, 8] on button "Close" at bounding box center [1148, 13] width 45 height 14
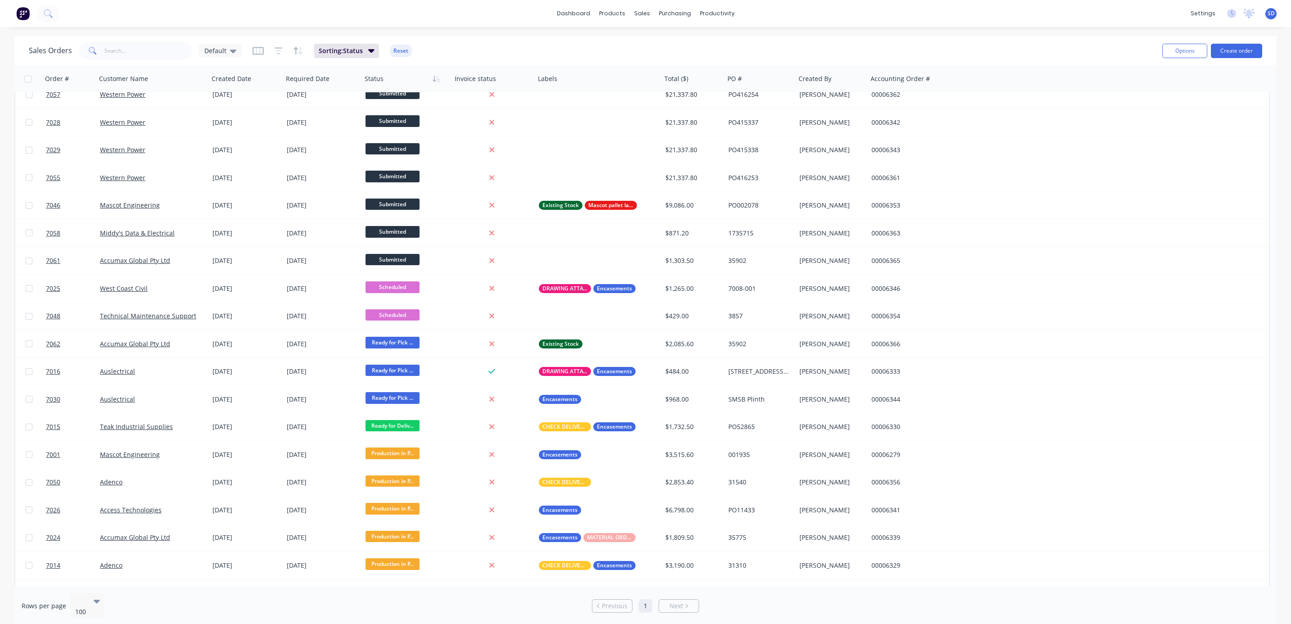
scroll to position [338, 0]
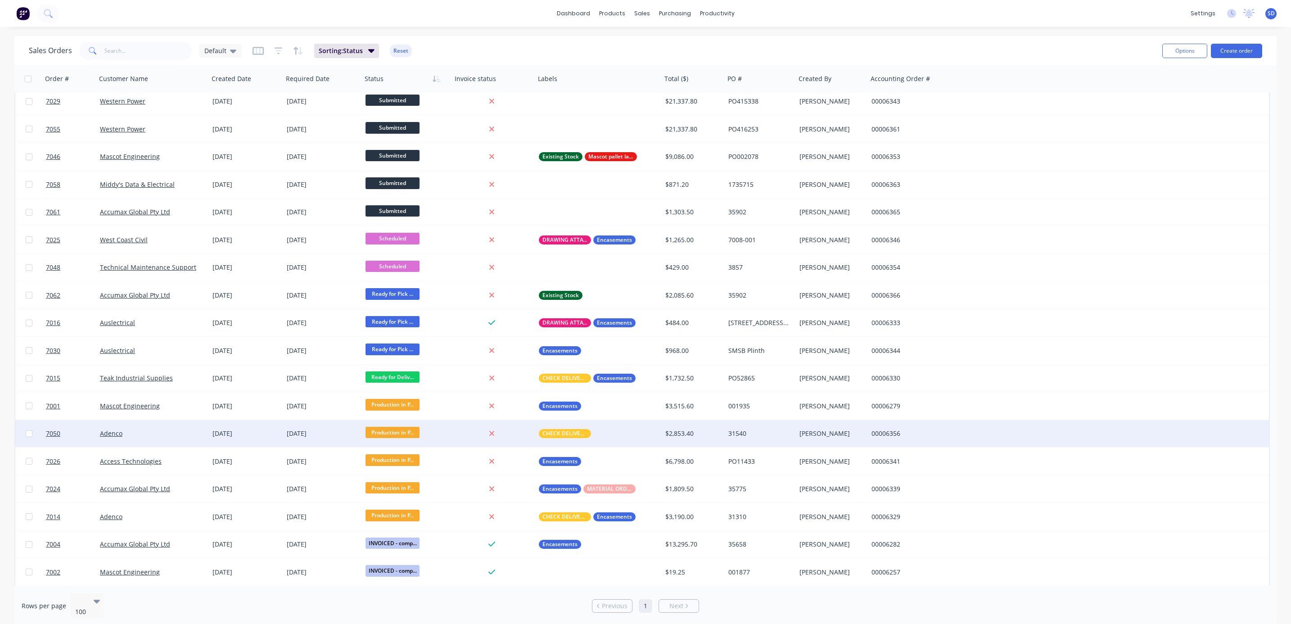
click at [171, 437] on div "Adenco" at bounding box center [150, 433] width 100 height 9
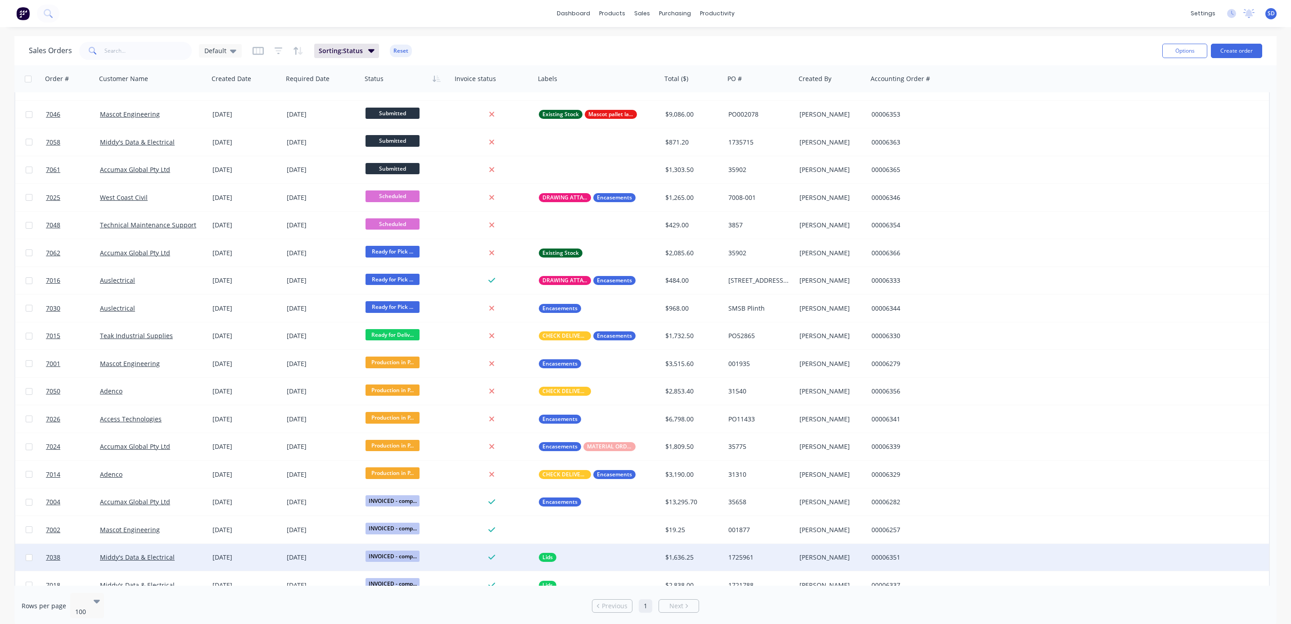
scroll to position [405, 0]
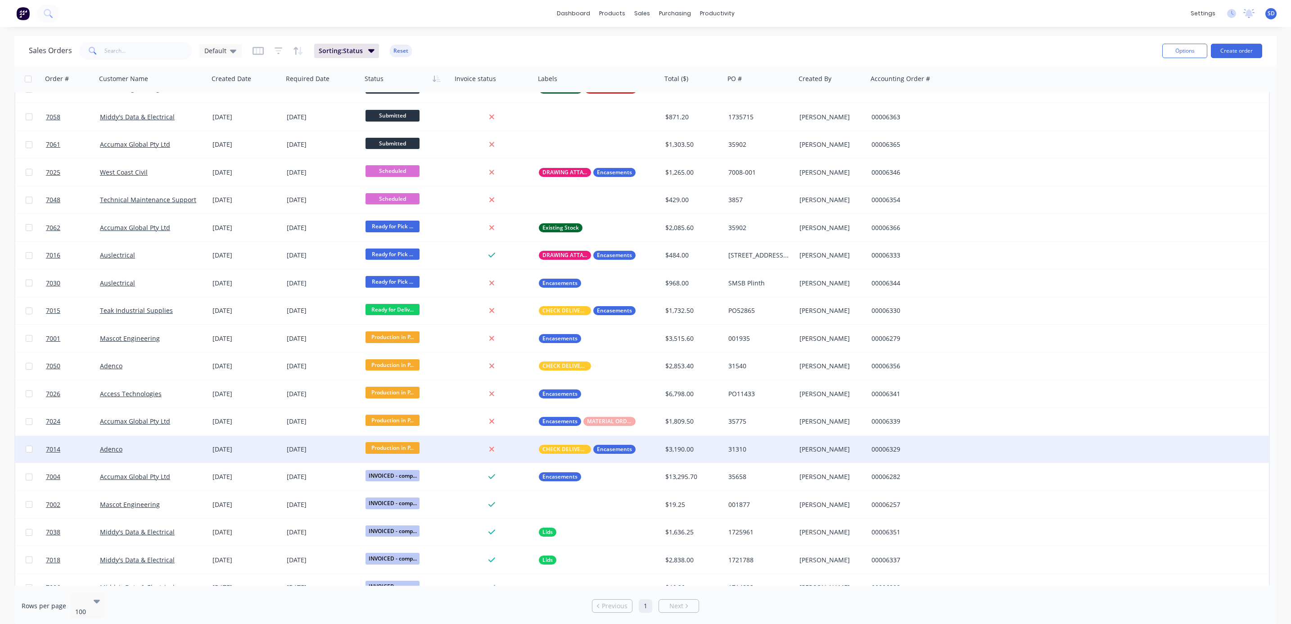
click at [146, 445] on div "Adenco" at bounding box center [150, 449] width 100 height 9
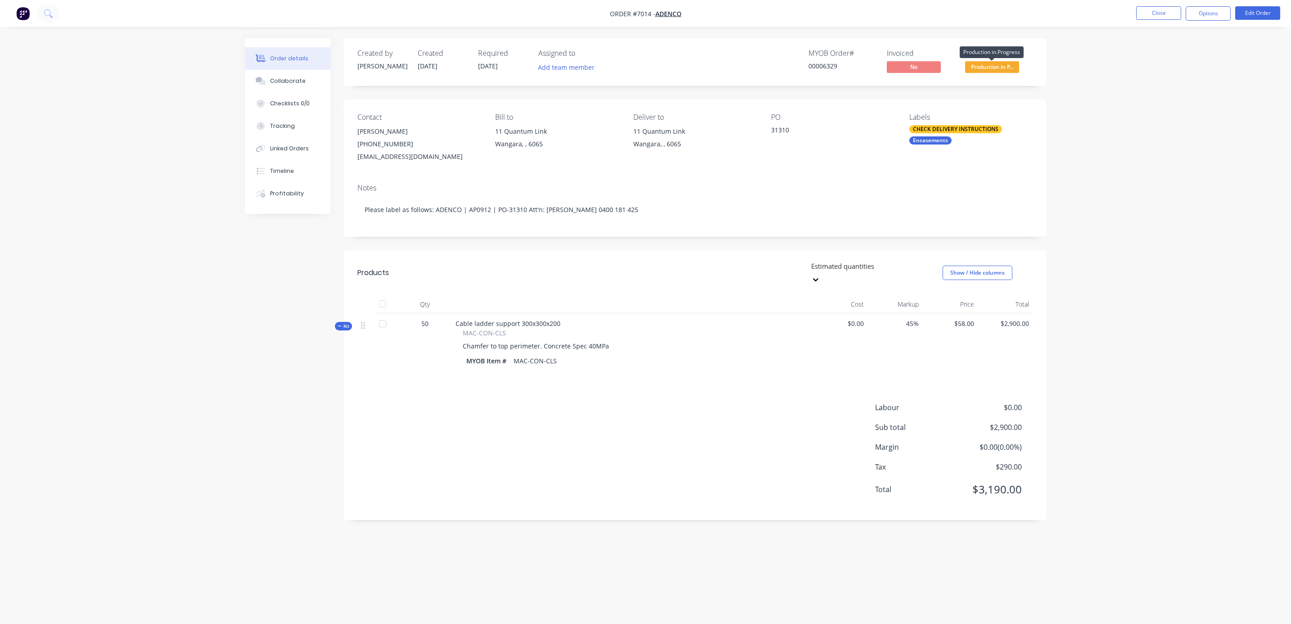
click at [989, 66] on span "Production in P..." at bounding box center [992, 66] width 54 height 11
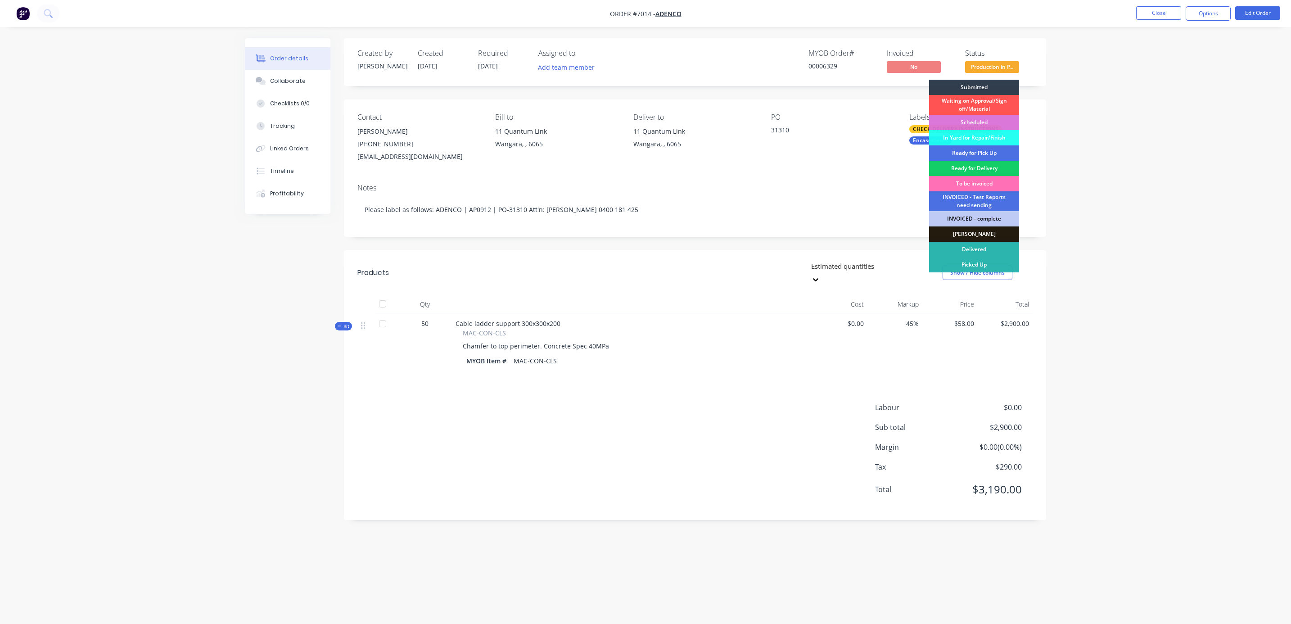
click at [971, 168] on div "Ready for Delivery" at bounding box center [974, 168] width 90 height 15
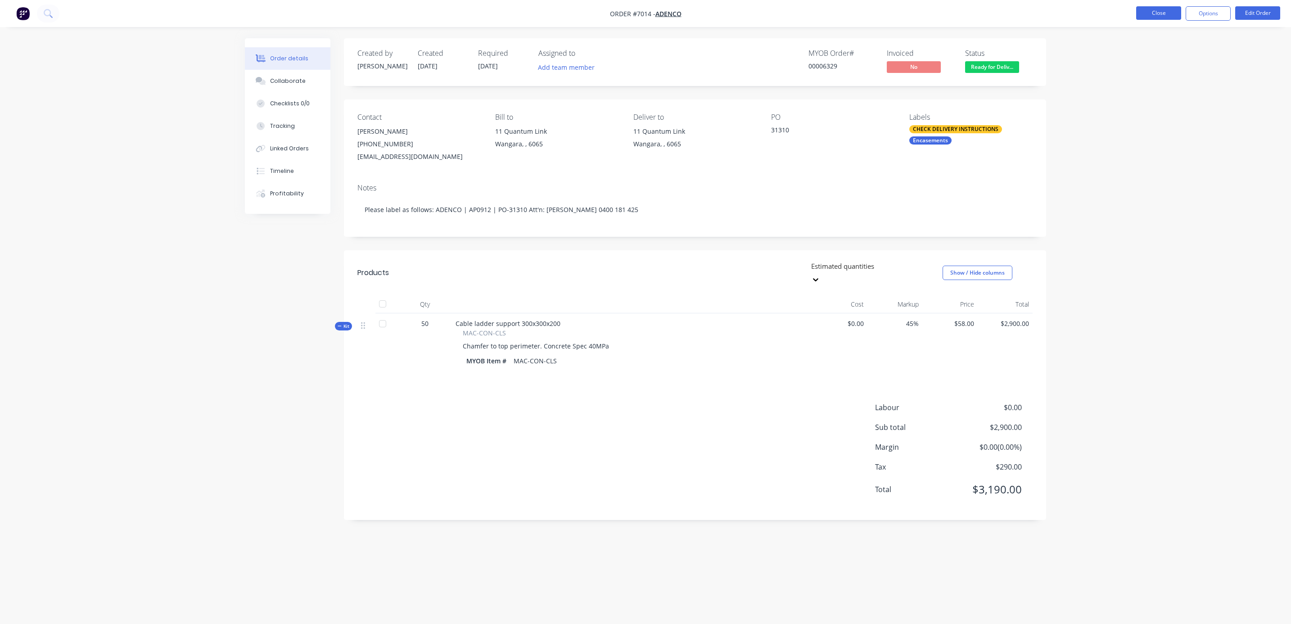
click at [1167, 8] on button "Close" at bounding box center [1158, 13] width 45 height 14
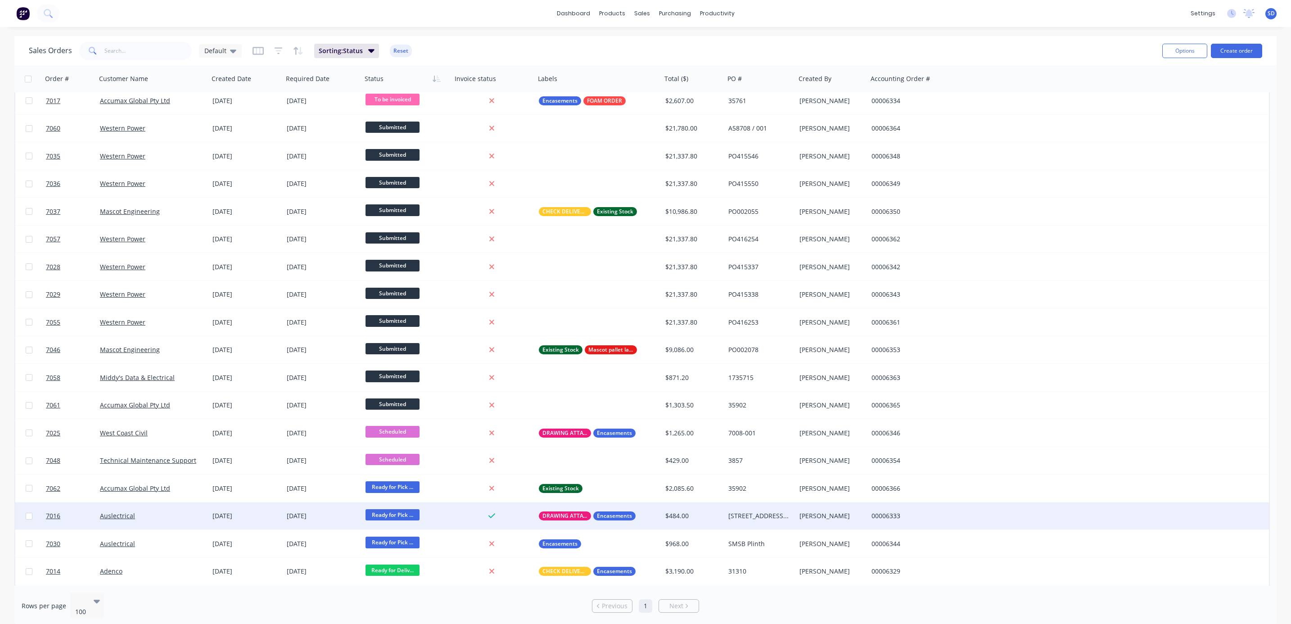
scroll to position [338, 0]
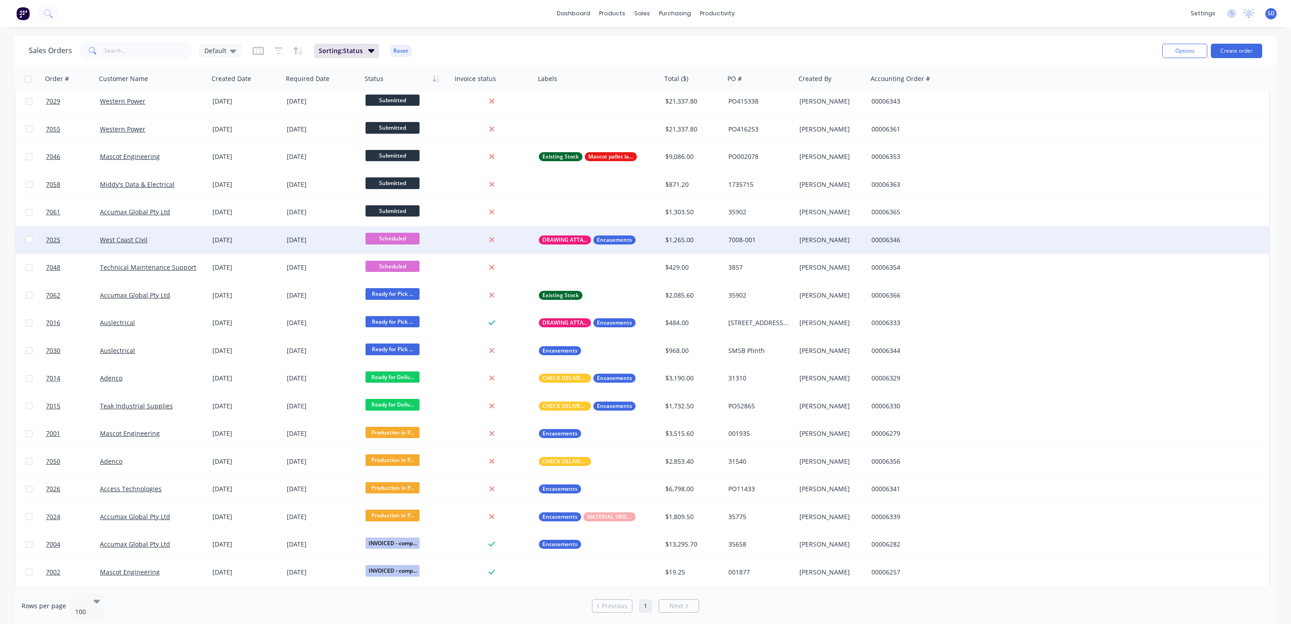
click at [390, 237] on span "Scheduled" at bounding box center [393, 238] width 54 height 11
click at [395, 316] on span "Production in Progress" at bounding box center [403, 317] width 68 height 9
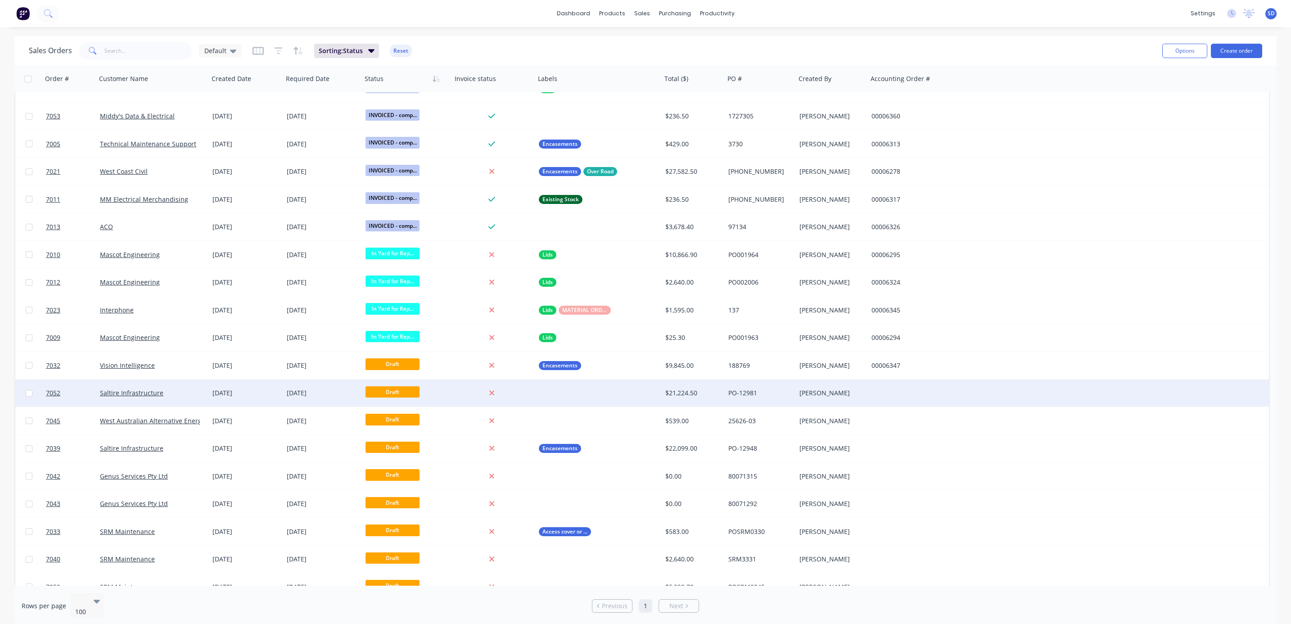
scroll to position [1084, 0]
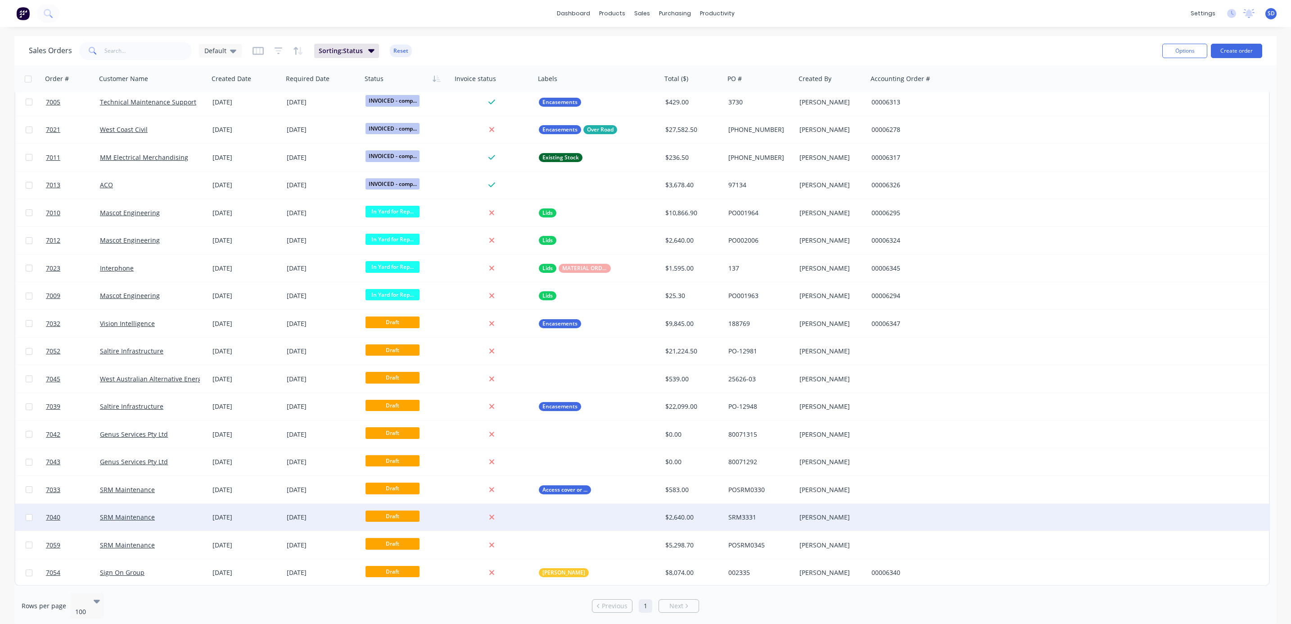
click at [167, 511] on div "SRM Maintenance" at bounding box center [152, 517] width 113 height 27
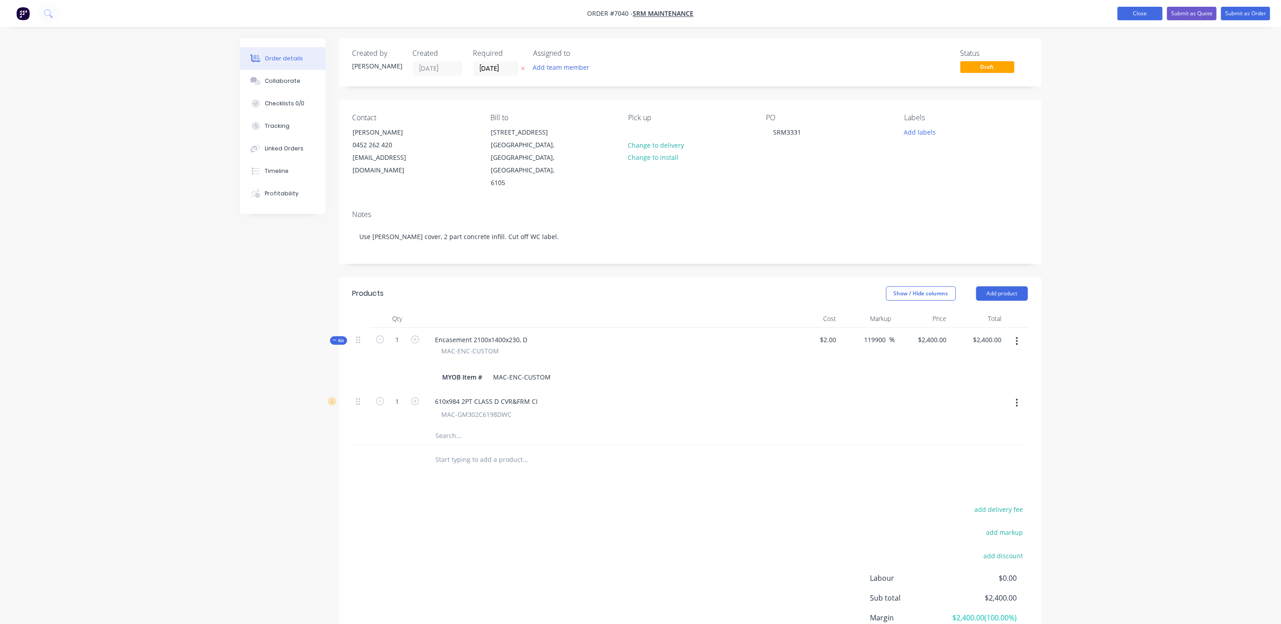
click at [1137, 14] on button "Close" at bounding box center [1139, 14] width 45 height 14
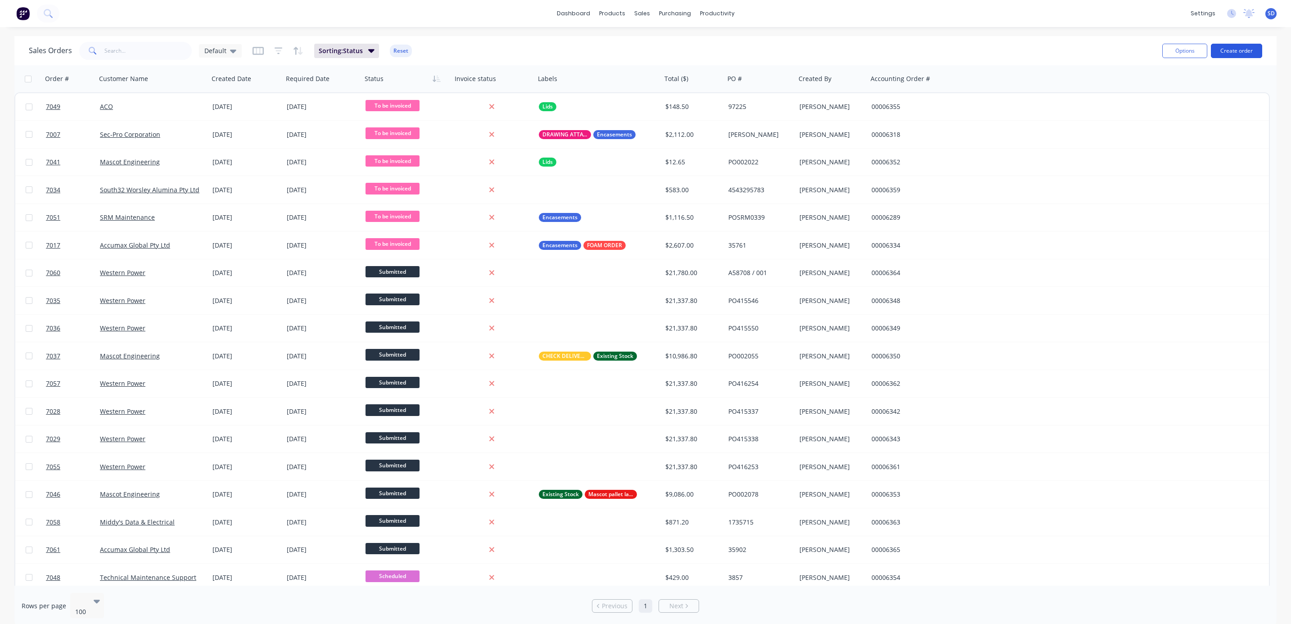
click at [1232, 49] on button "Create order" at bounding box center [1236, 51] width 51 height 14
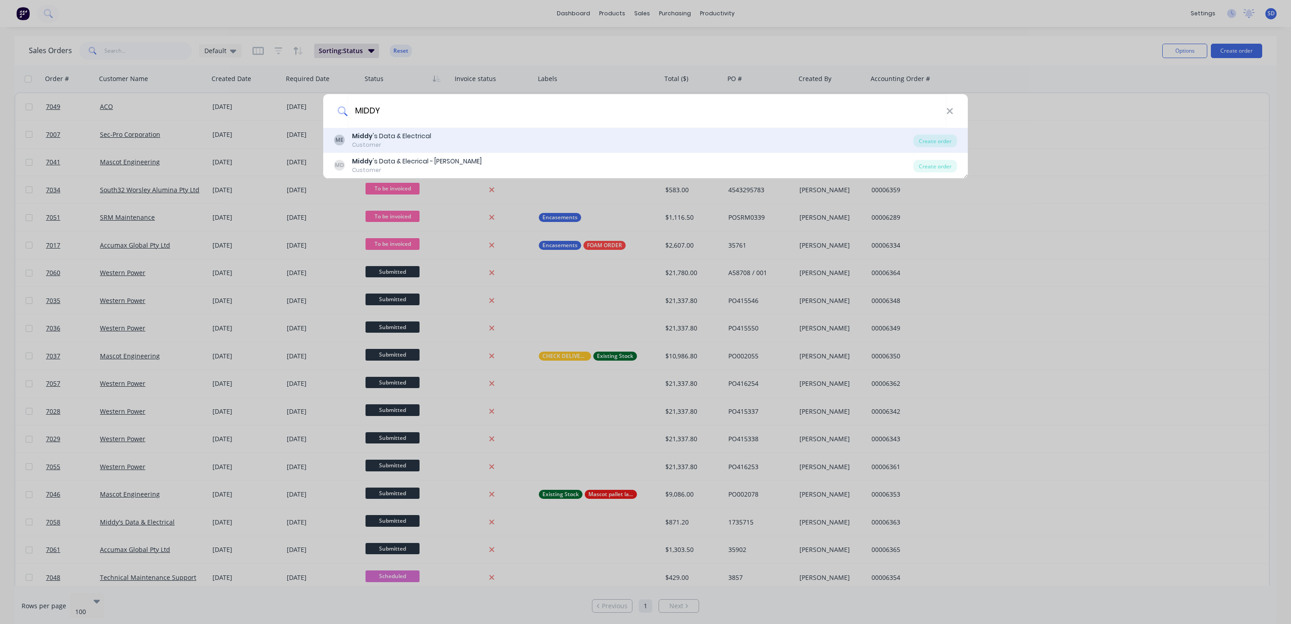
type input "MIDDY"
click at [428, 140] on div "Middy 's Data & Electrical" at bounding box center [391, 135] width 79 height 9
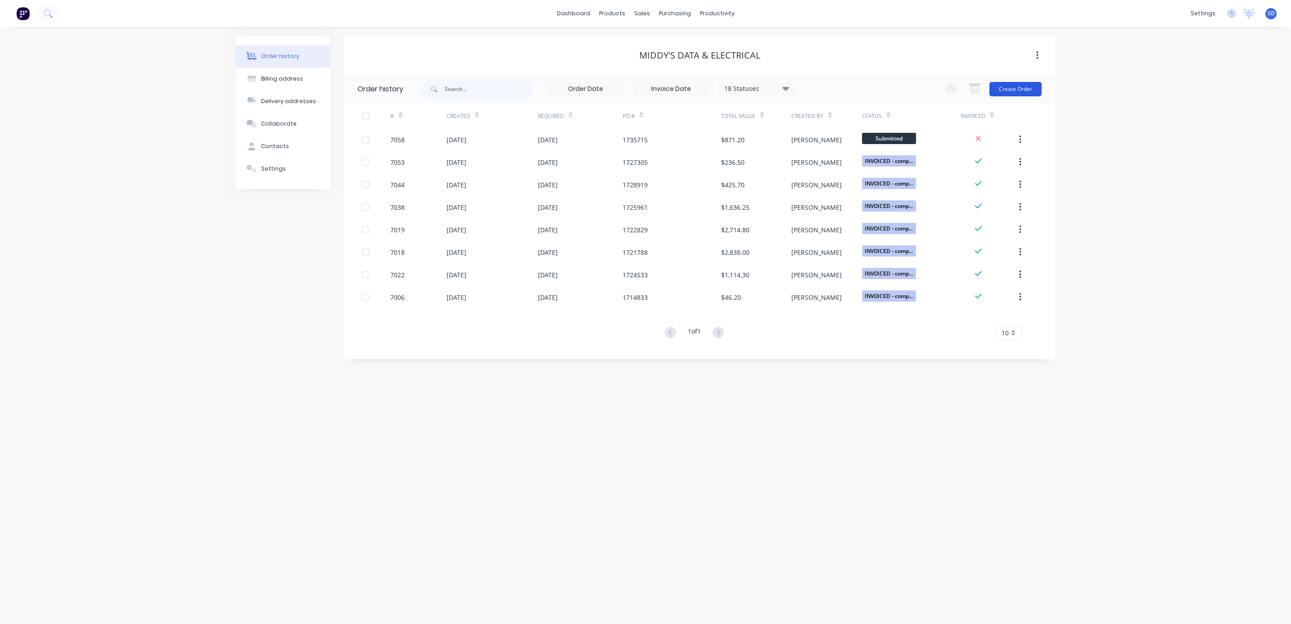
click at [1007, 91] on button "Create Order" at bounding box center [1015, 89] width 52 height 14
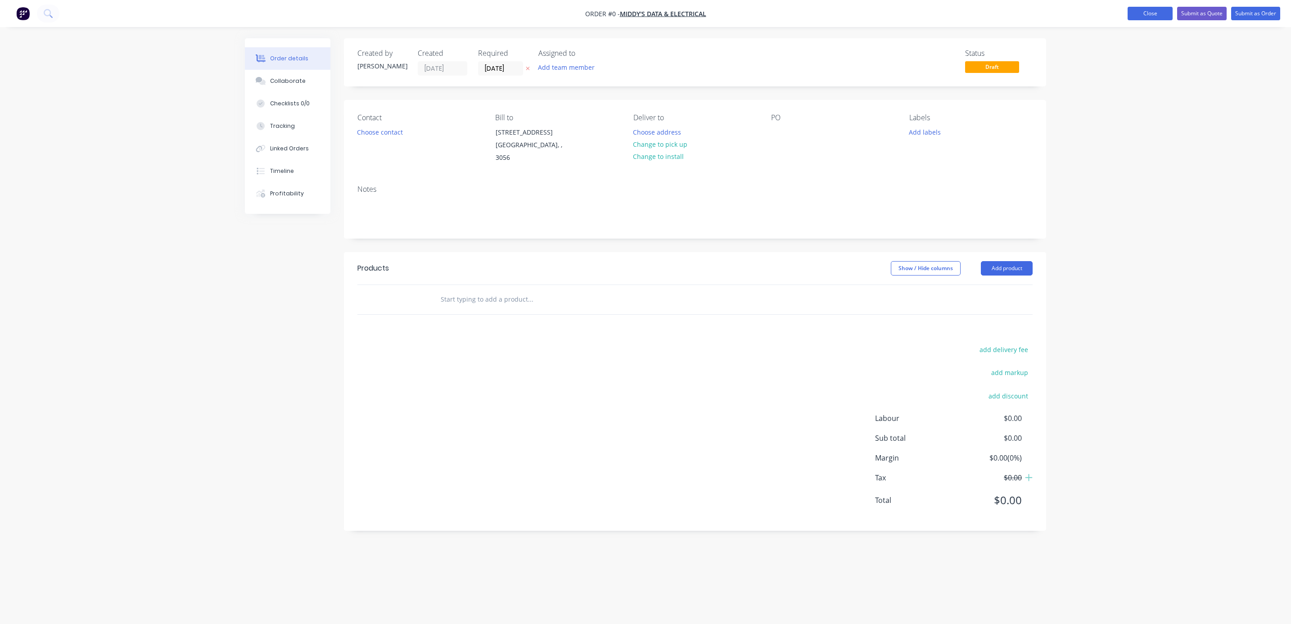
click at [1147, 11] on button "Close" at bounding box center [1150, 14] width 45 height 14
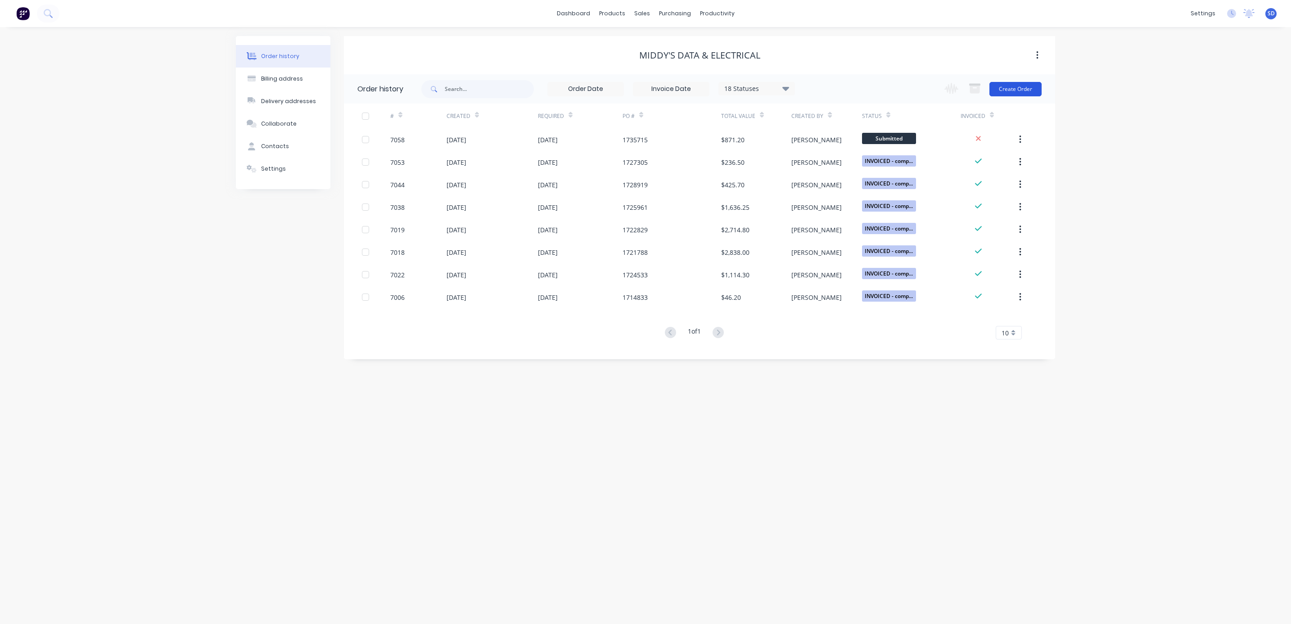
click at [1014, 90] on button "Create Order" at bounding box center [1015, 89] width 52 height 14
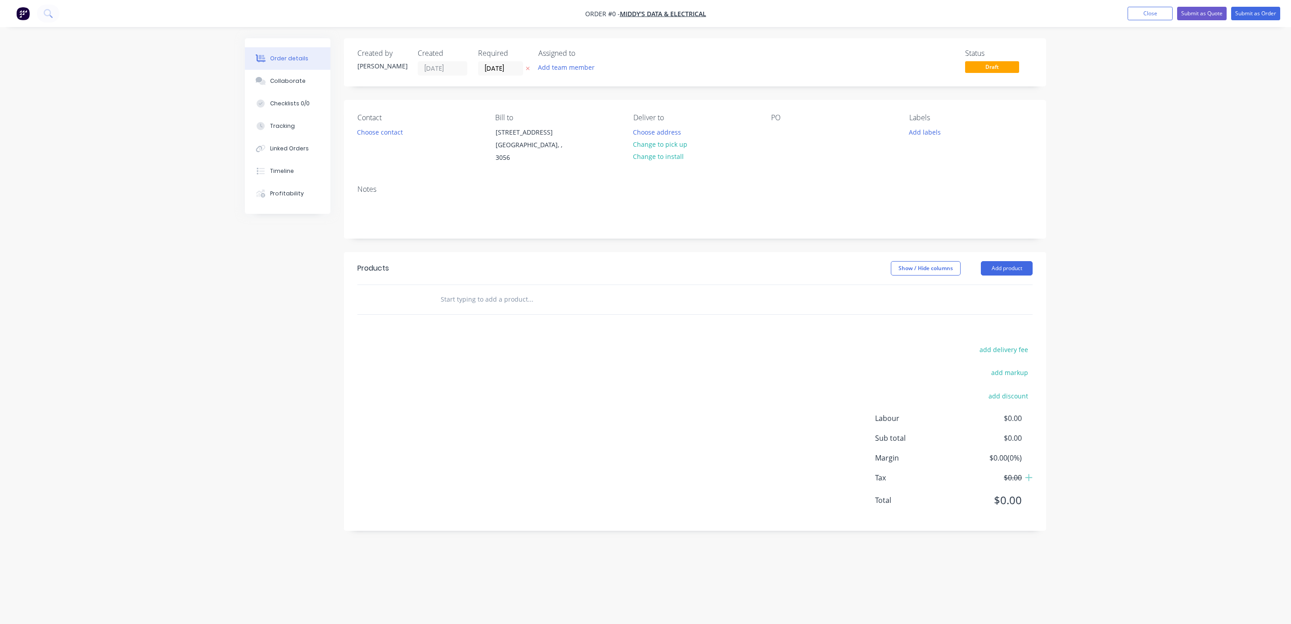
click at [477, 290] on input "text" at bounding box center [530, 299] width 180 height 18
click at [776, 132] on div at bounding box center [778, 132] width 14 height 13
paste div
click at [486, 66] on div "Creating draft order... Loading... Order details Collaborate Checklists 0/0 Tra…" at bounding box center [645, 294] width 819 height 513
click at [490, 68] on input "[DATE]" at bounding box center [501, 69] width 44 height 14
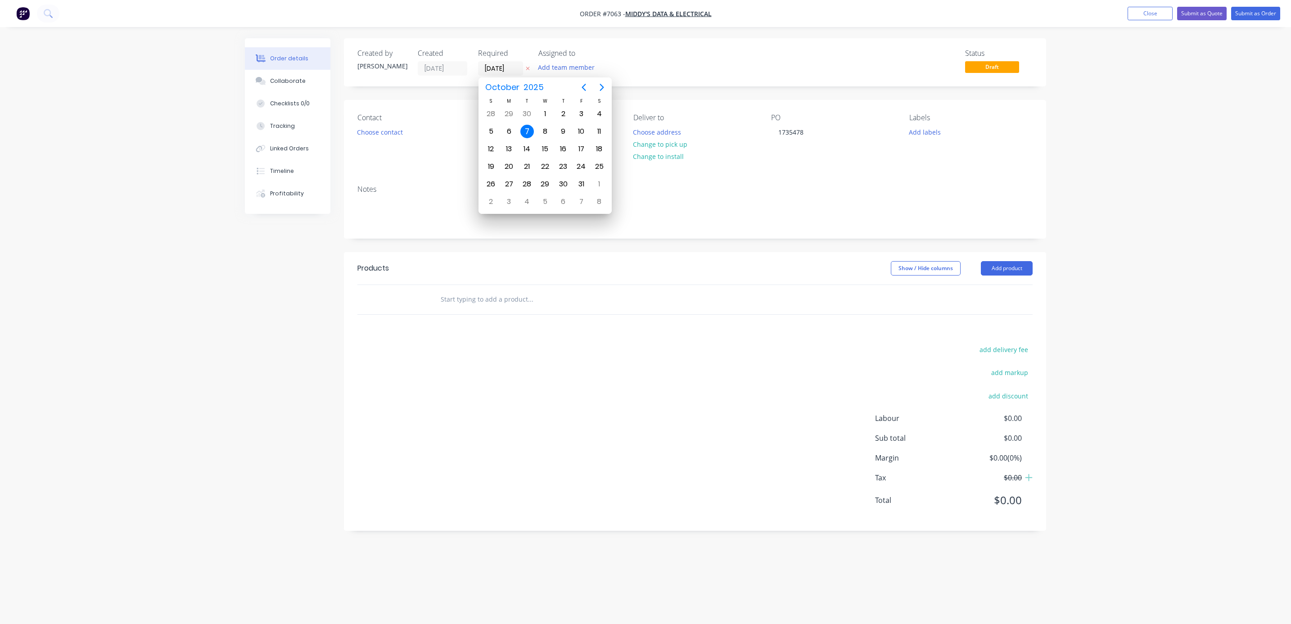
click at [751, 140] on div "Deliver to Choose address Change to pick up Change to install" at bounding box center [694, 138] width 123 height 51
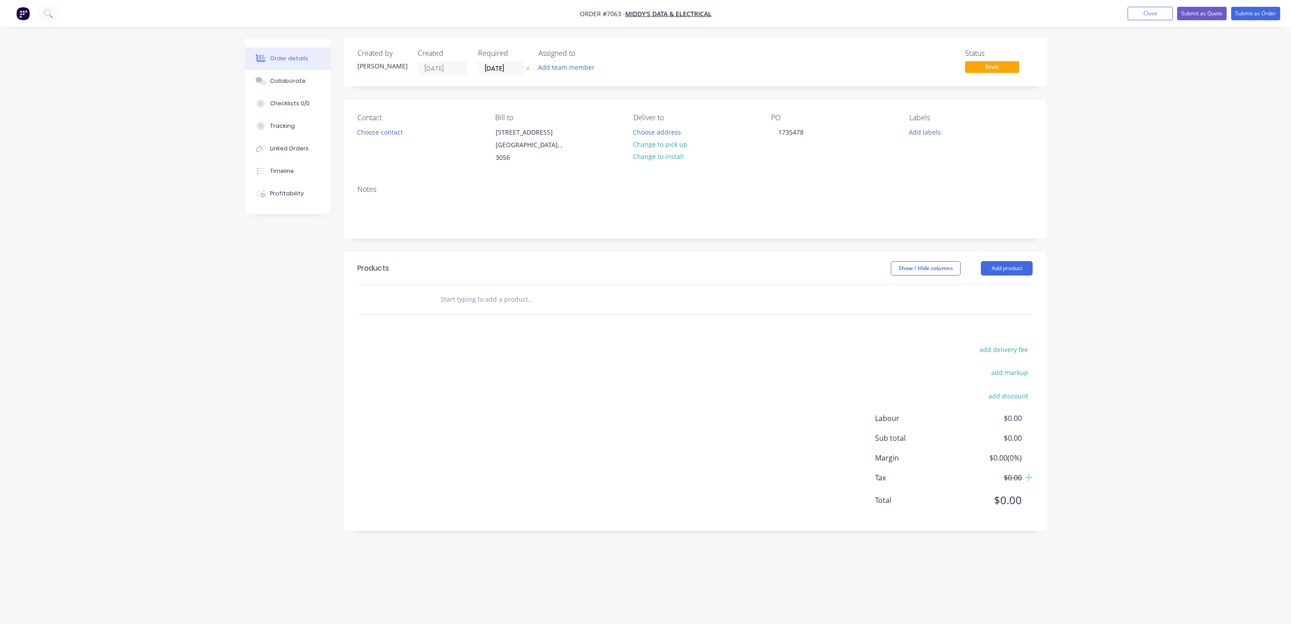
type input "[DATE]"
click at [1166, 155] on div "Order details Collaborate Checklists 0/0 Tracking Linked Orders Timeline Profit…" at bounding box center [645, 312] width 1291 height 624
click at [368, 128] on button "Choose contact" at bounding box center [379, 132] width 55 height 12
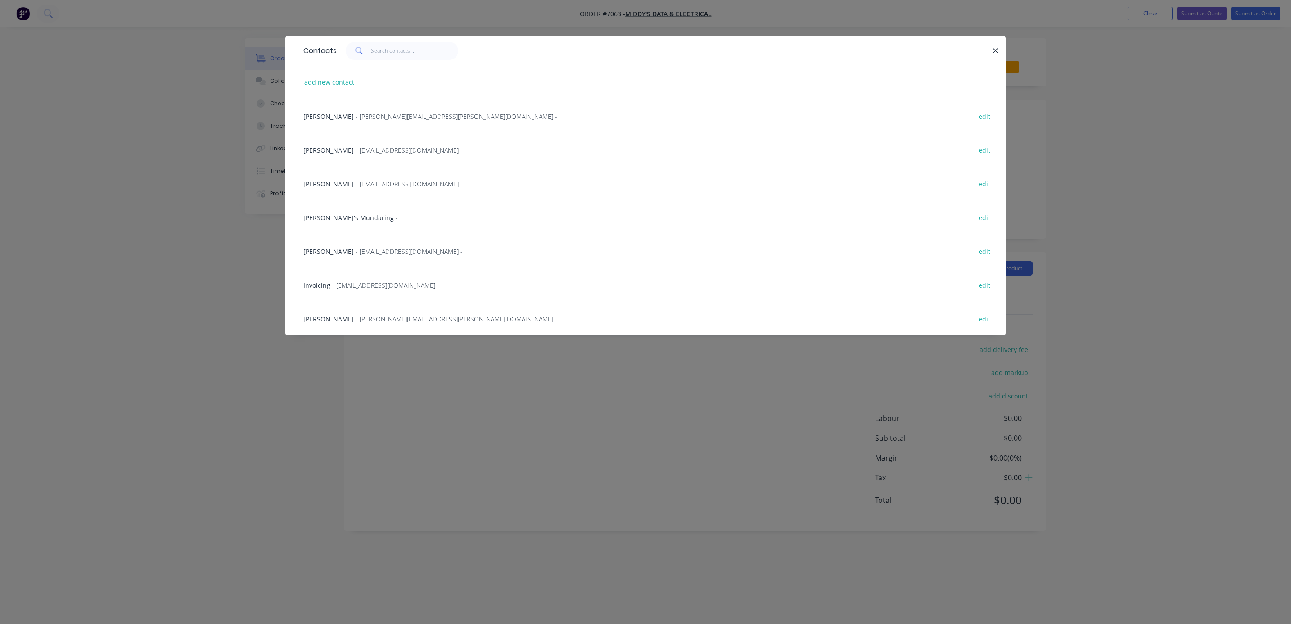
click at [356, 319] on span "- [PERSON_NAME][EMAIL_ADDRESS][PERSON_NAME][DOMAIN_NAME] -" at bounding box center [457, 319] width 202 height 9
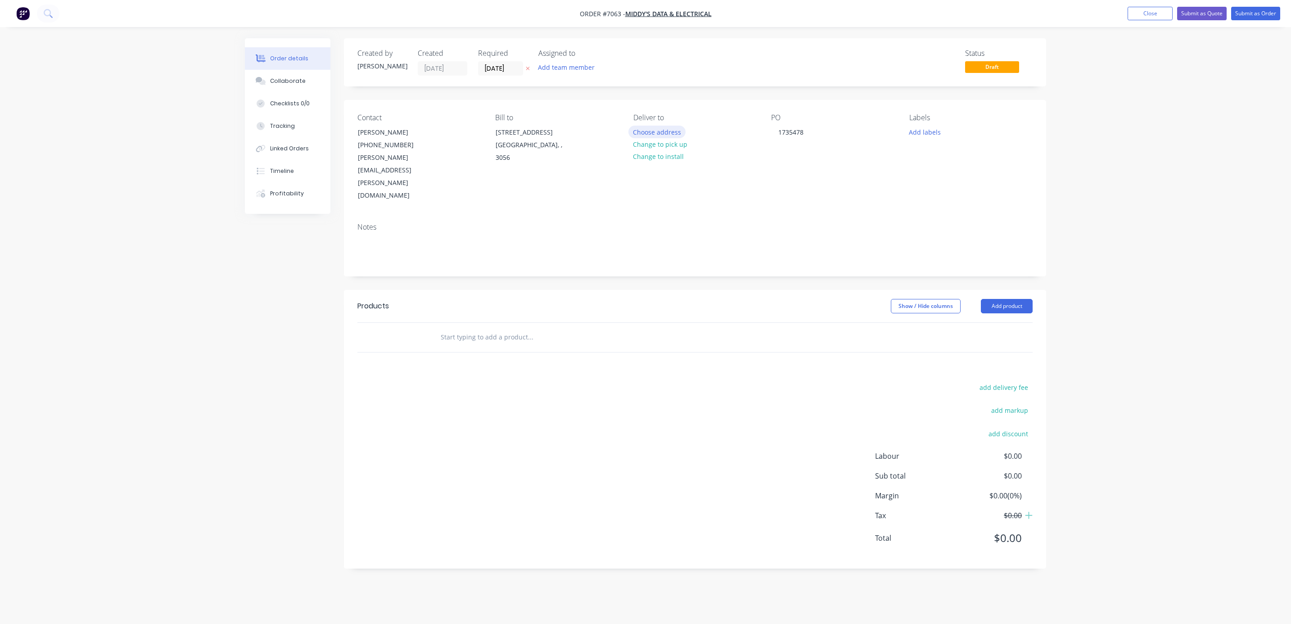
click at [654, 134] on button "Choose address" at bounding box center [657, 132] width 58 height 12
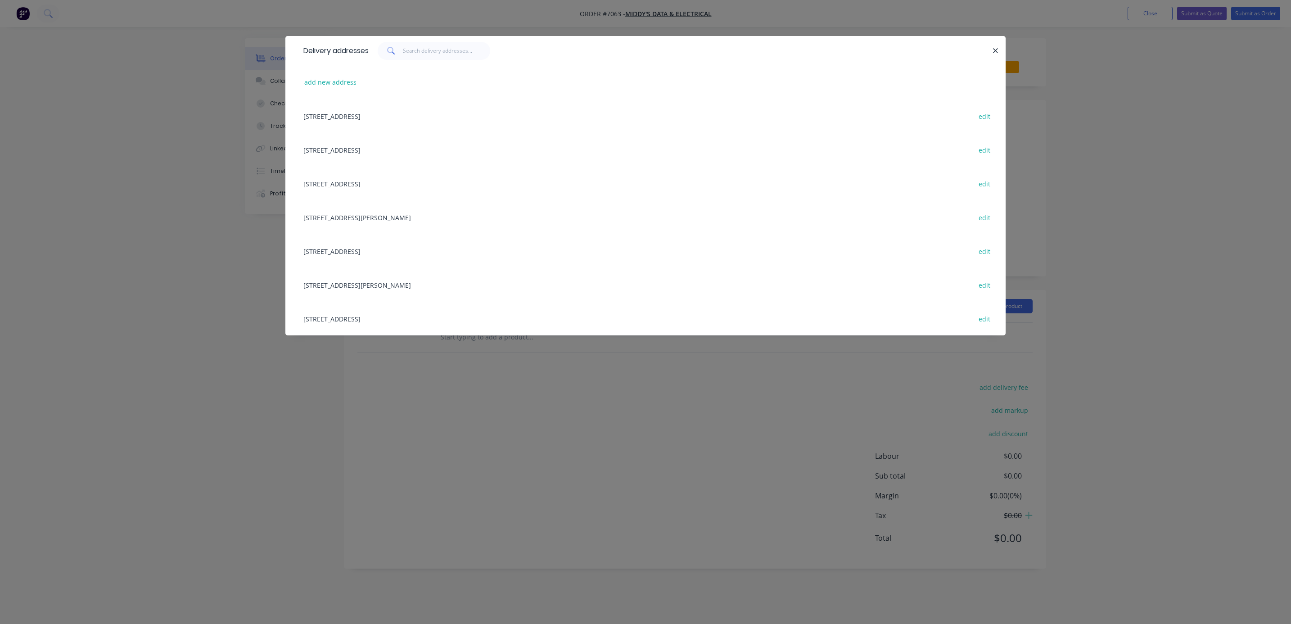
click at [417, 286] on div "[STREET_ADDRESS][PERSON_NAME] edit" at bounding box center [645, 285] width 693 height 34
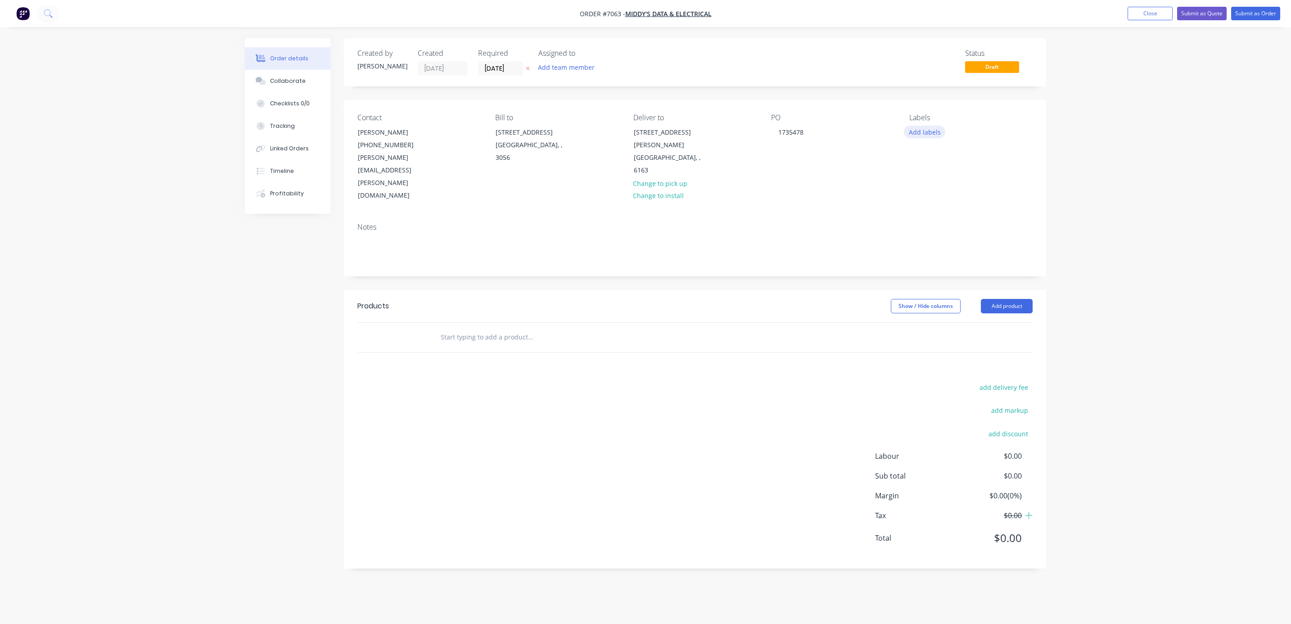
click at [915, 128] on button "Add labels" at bounding box center [924, 132] width 41 height 12
click at [926, 221] on div at bounding box center [925, 221] width 18 height 18
click at [1171, 194] on div "Order details Collaborate Checklists 0/0 Tracking Linked Orders Timeline Profit…" at bounding box center [645, 312] width 1291 height 624
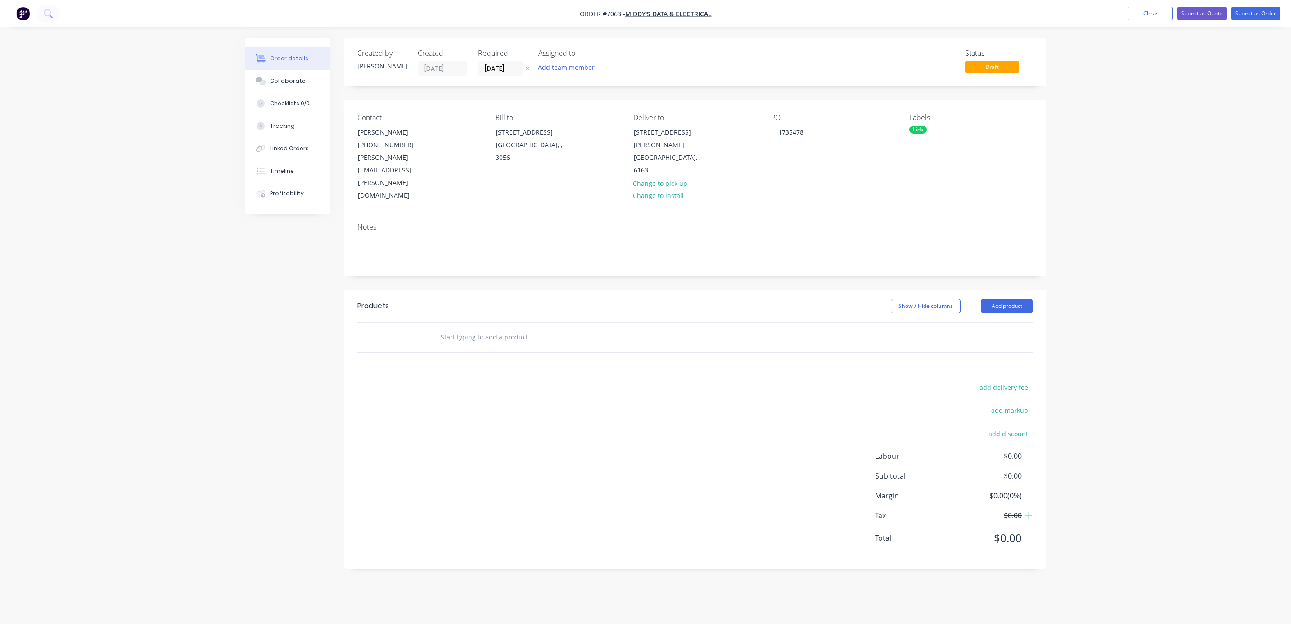
click at [497, 328] on input "text" at bounding box center [530, 337] width 180 height 18
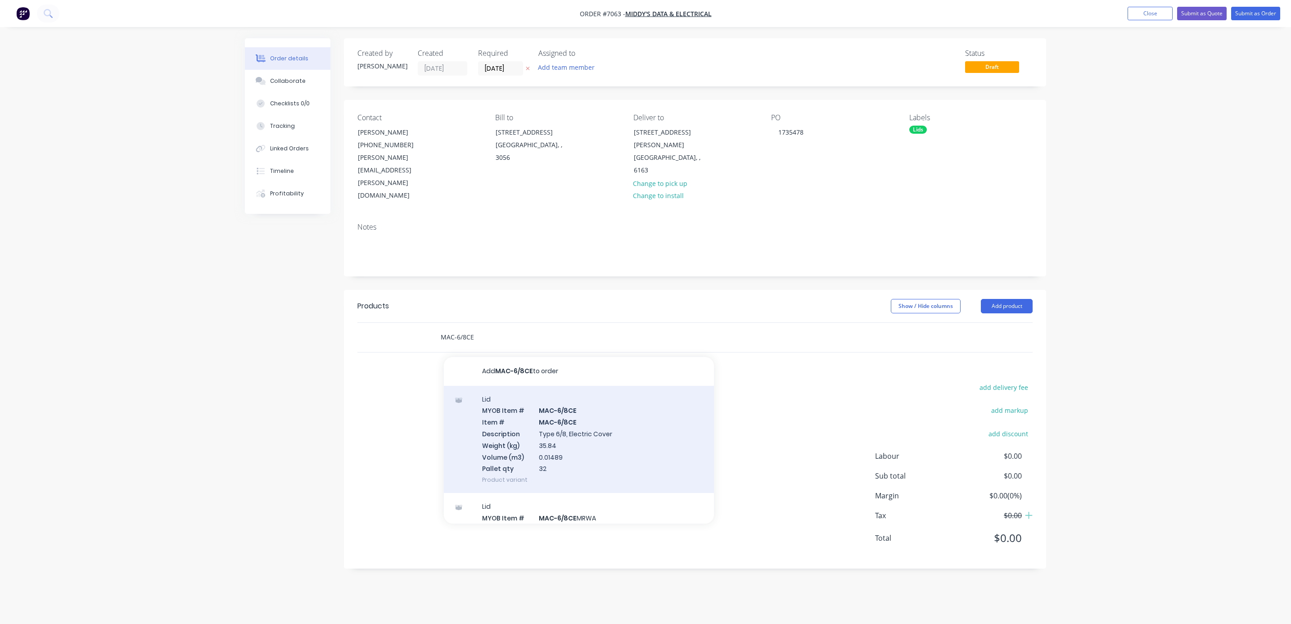
type input "MAC-6/8CE"
click at [559, 402] on div "Lid MYOB Item # MAC-6/8CE Item # MAC-6/8CE Description Type 6/8, Electric Cover…" at bounding box center [579, 440] width 270 height 108
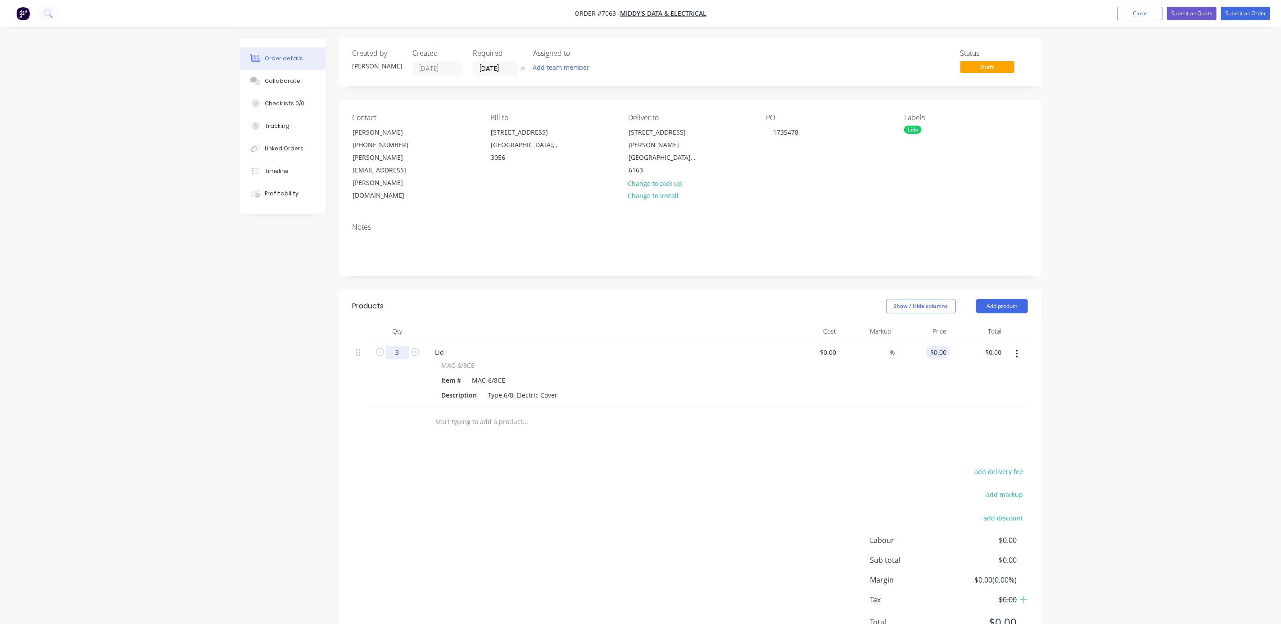
type input "3"
click at [934, 340] on div "0 0" at bounding box center [922, 373] width 55 height 67
type input "$25.50"
type input "$76.50"
click at [1148, 9] on button "Close" at bounding box center [1139, 14] width 45 height 14
